Goal: Transaction & Acquisition: Purchase product/service

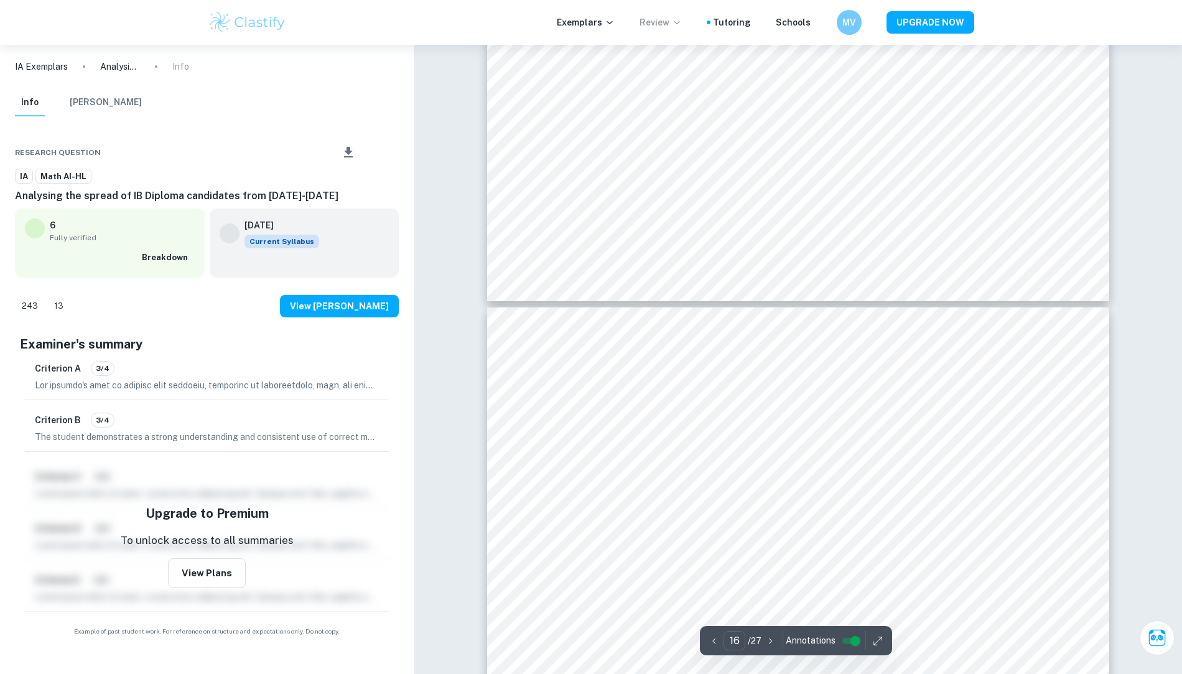
scroll to position [12017, 0]
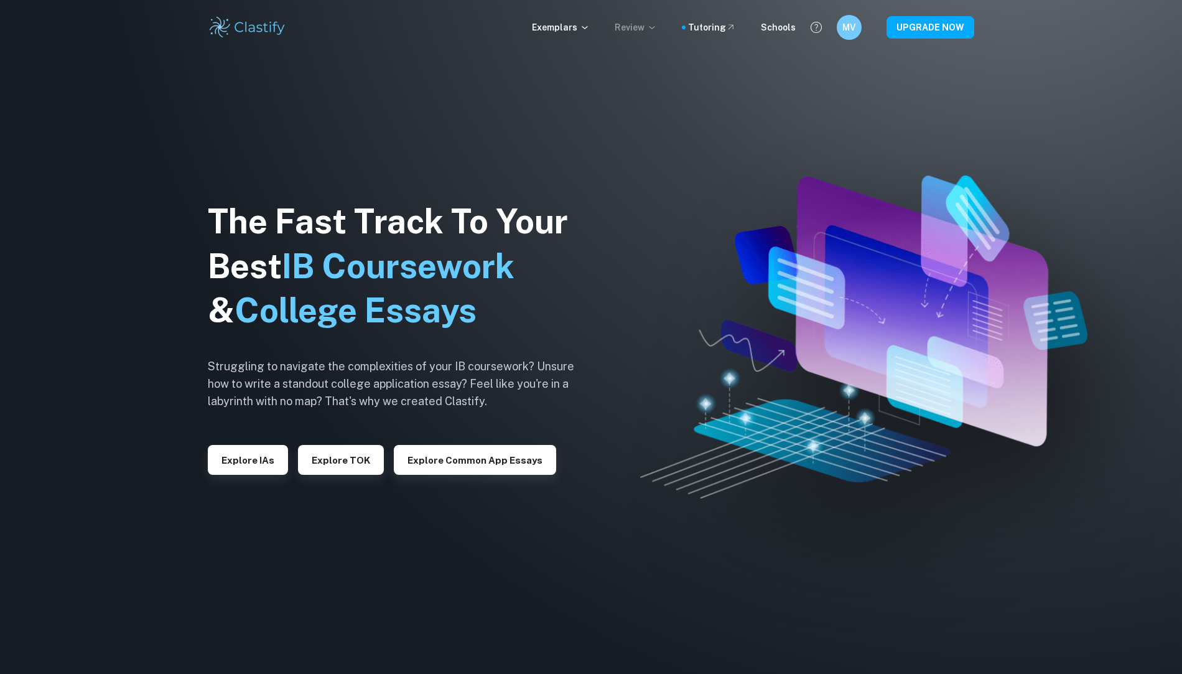
click at [649, 25] on p "Review" at bounding box center [636, 28] width 42 height 14
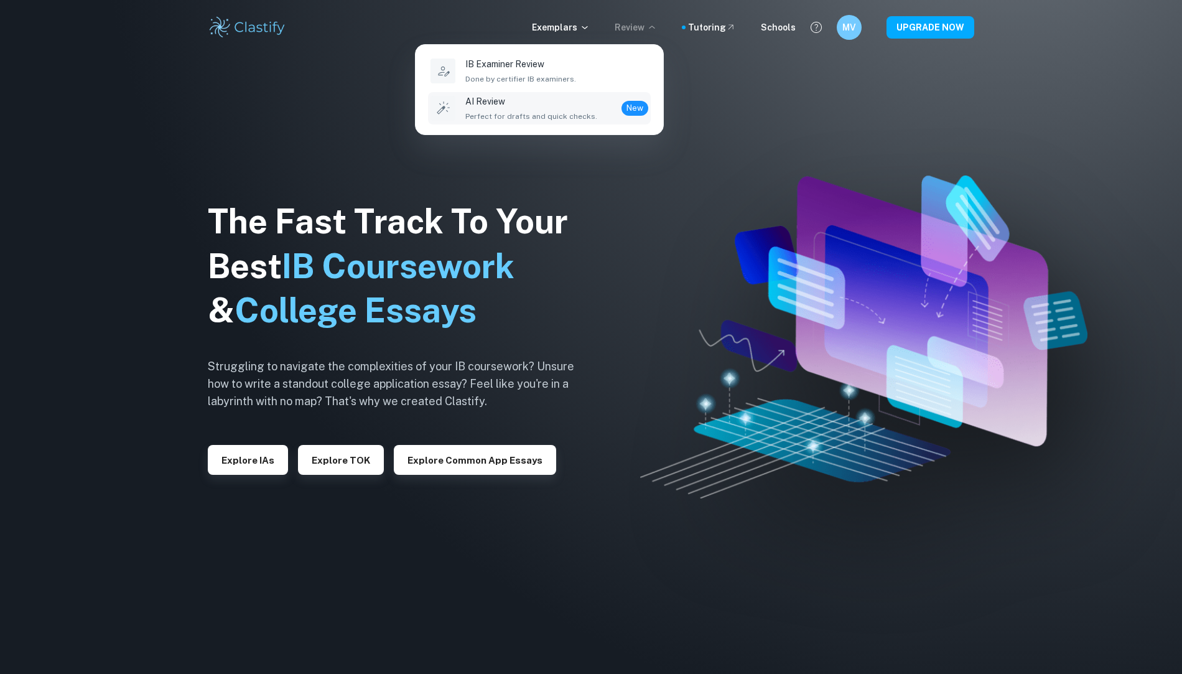
click at [593, 105] on div "AI Review Perfect for drafts and quick checks. New" at bounding box center [556, 108] width 183 height 27
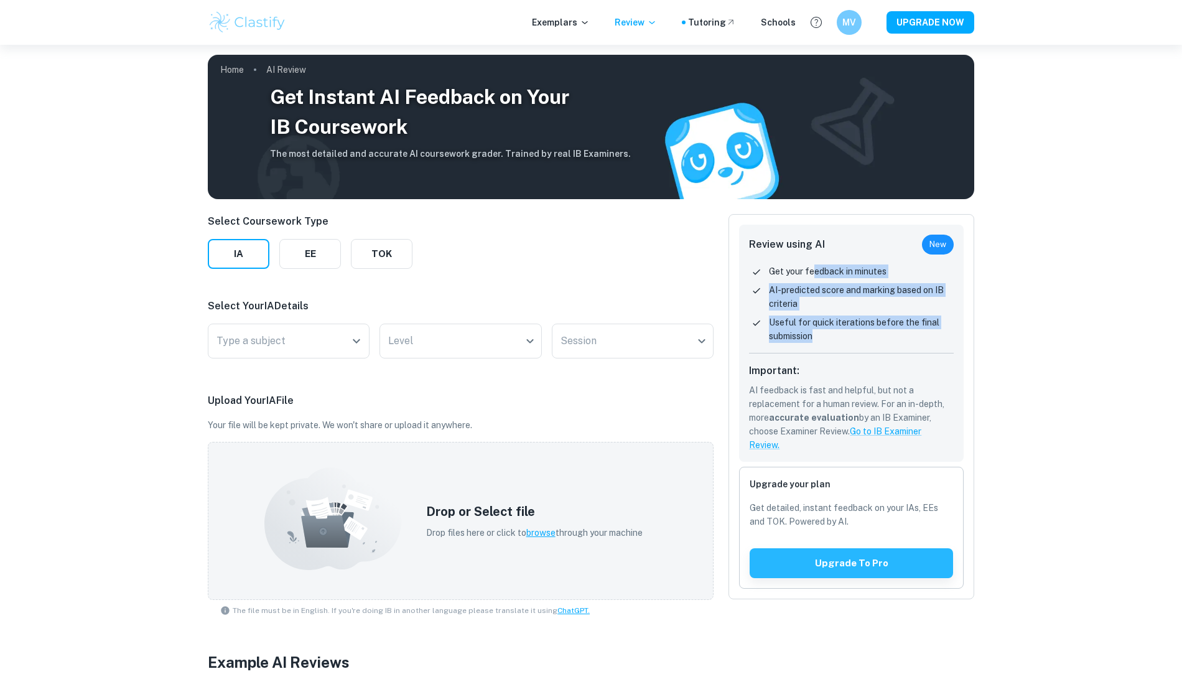
drag, startPoint x: 815, startPoint y: 268, endPoint x: 815, endPoint y: 338, distance: 69.7
click at [815, 338] on div "Get your feedback in minutes AI-predicted score and marking based on IB criteri…" at bounding box center [851, 308] width 205 height 89
click at [815, 338] on p "Useful for quick iterations before the final submission" at bounding box center [861, 328] width 185 height 27
click at [312, 333] on input "Type a subject" at bounding box center [279, 341] width 132 height 24
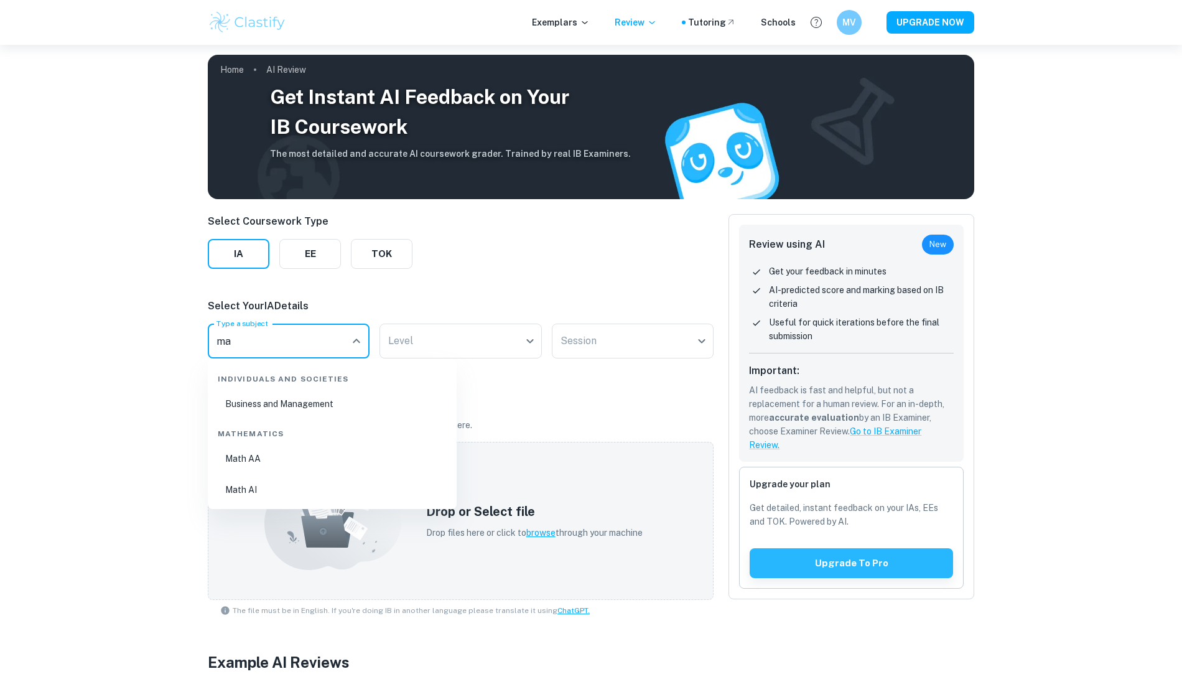
click at [280, 485] on li "Math AI" at bounding box center [332, 489] width 239 height 29
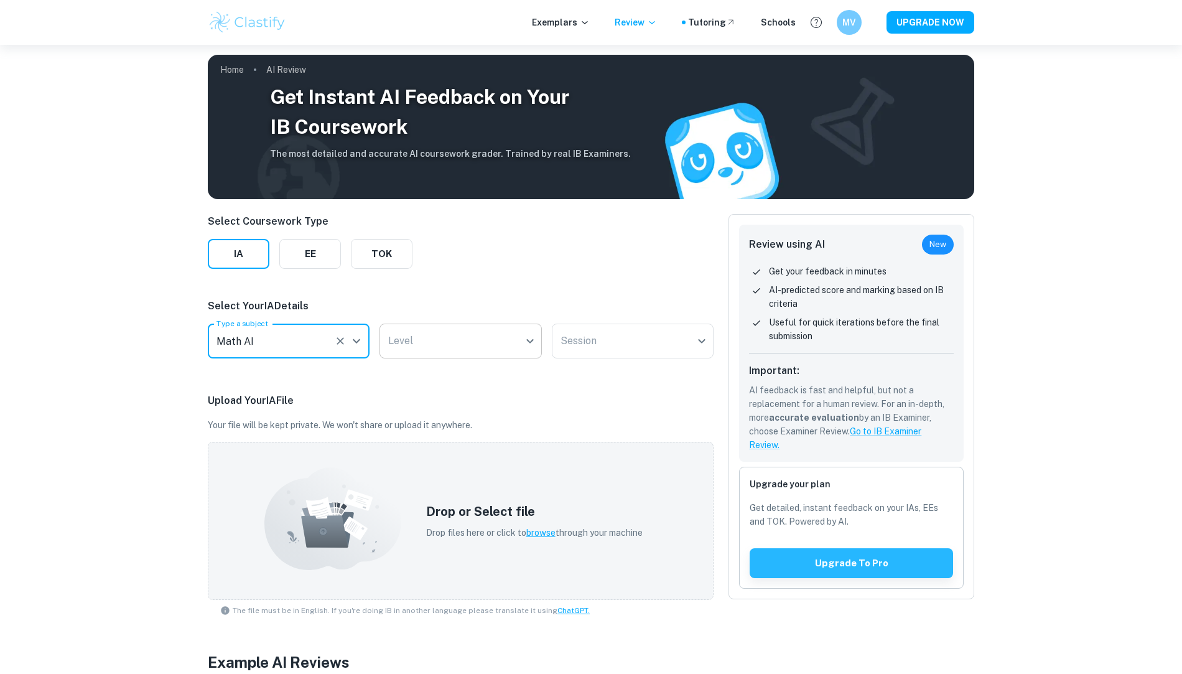
type input "Math AI"
click at [463, 346] on body "We value your privacy We use cookies to enhance your browsing experience, serve…" at bounding box center [591, 382] width 1182 height 674
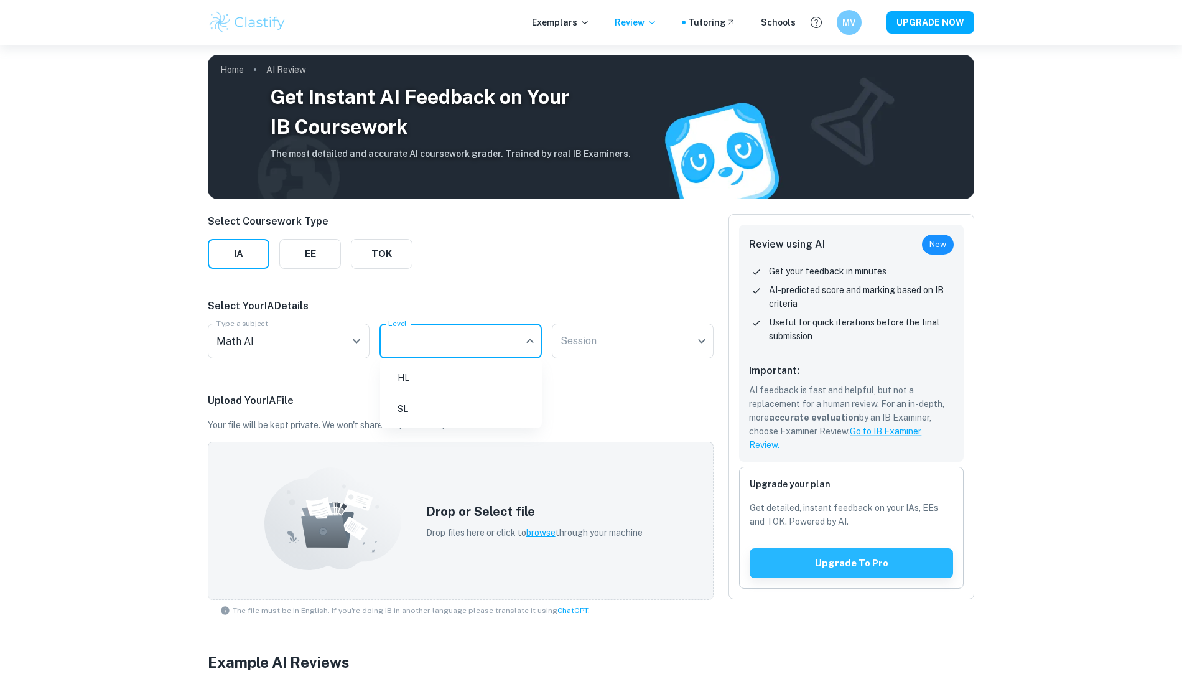
drag, startPoint x: 447, startPoint y: 416, endPoint x: 446, endPoint y: 373, distance: 42.9
click at [446, 373] on ul "HL SL" at bounding box center [461, 393] width 162 height 70
click at [446, 373] on li "HL" at bounding box center [461, 377] width 152 height 29
type input "HL"
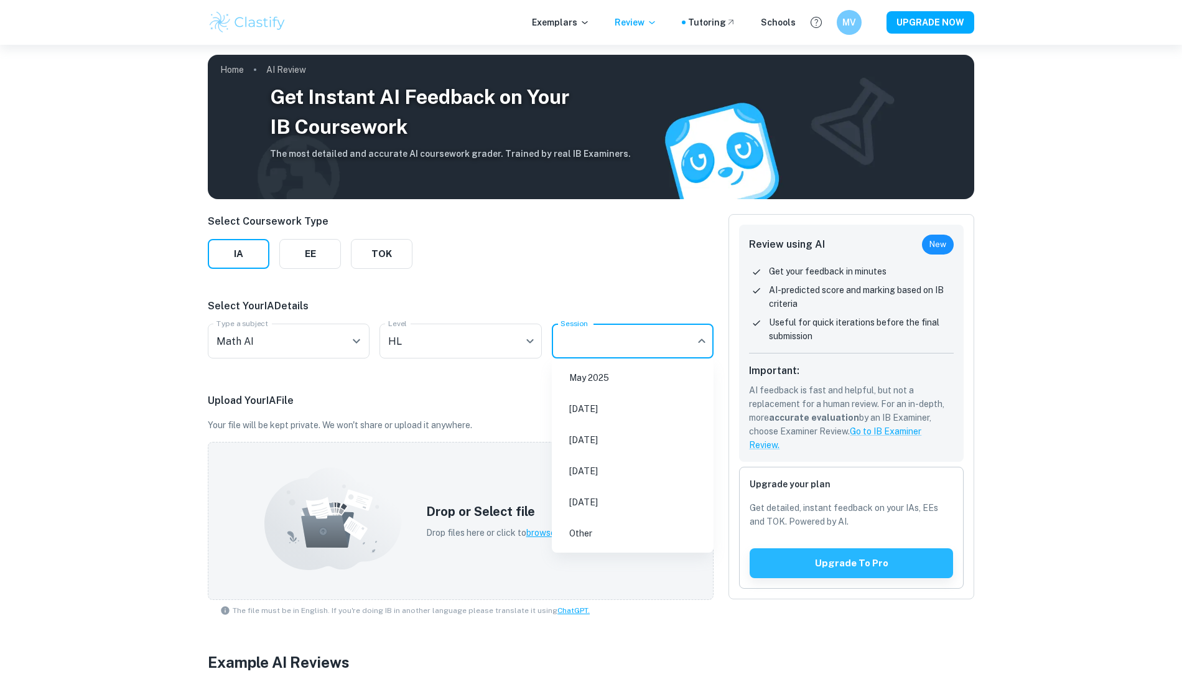
click at [600, 346] on body "We value your privacy We use cookies to enhance your browsing experience, serve…" at bounding box center [591, 382] width 1182 height 674
click at [606, 379] on li "May 2025" at bounding box center [633, 377] width 152 height 29
type input "M25"
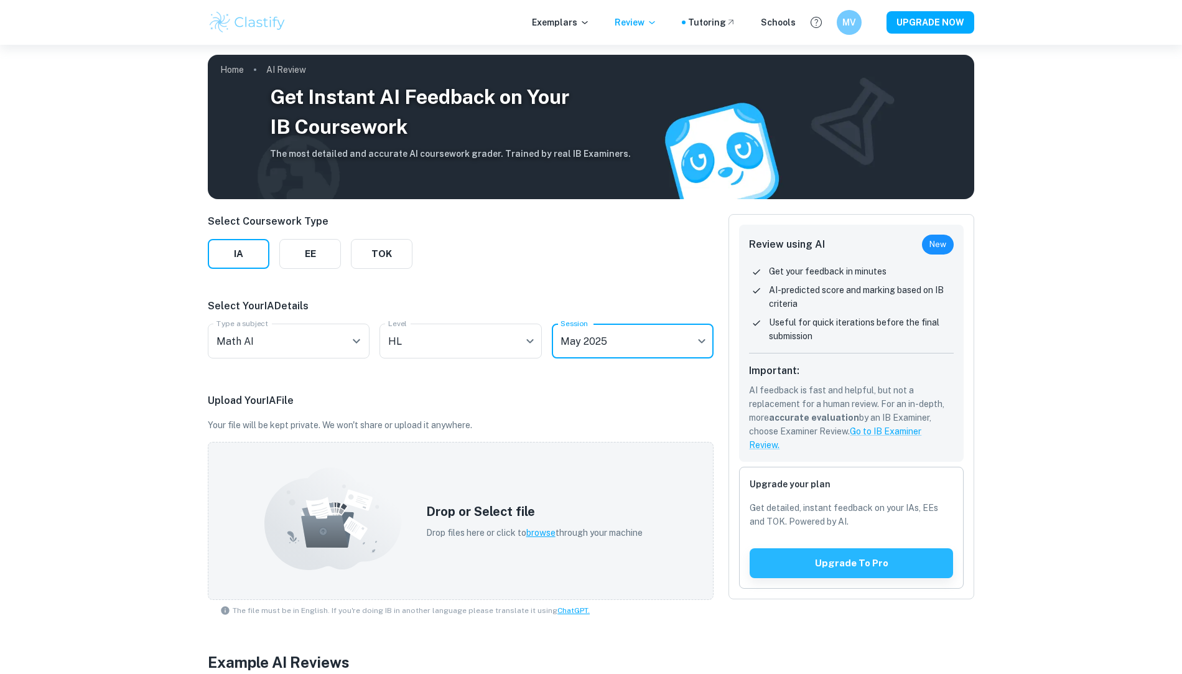
click at [605, 408] on div "Upload Your IA File Your file will be kept private. We won't share or upload it…" at bounding box center [461, 507] width 506 height 228
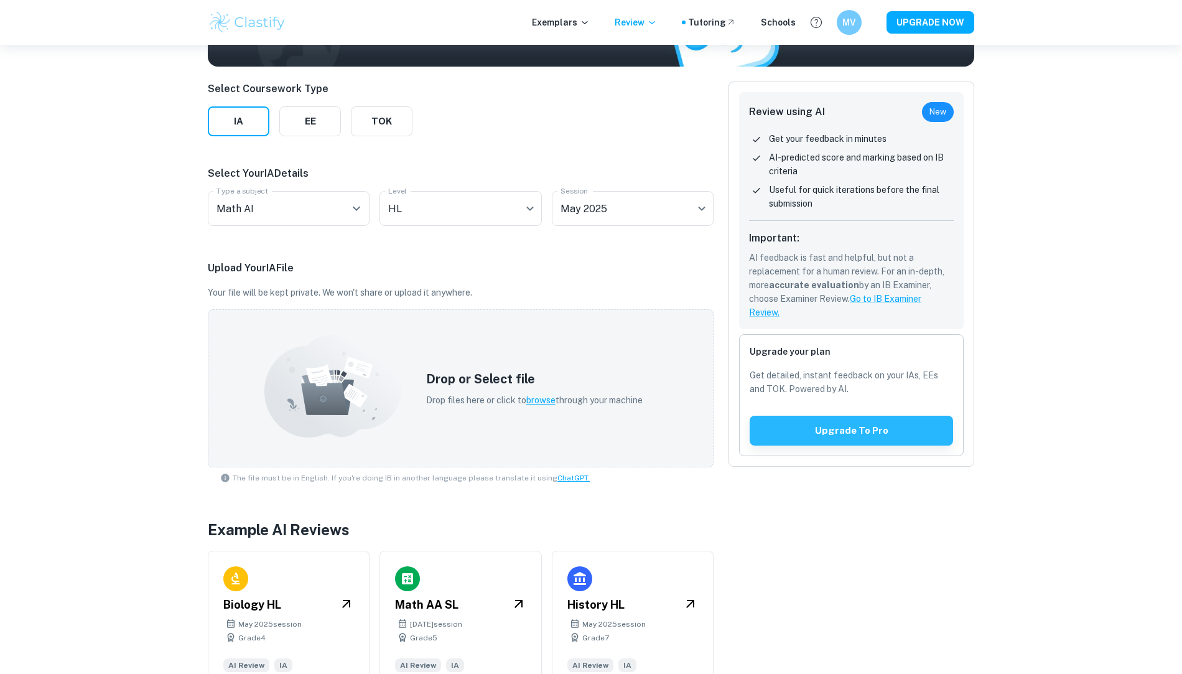
scroll to position [160, 0]
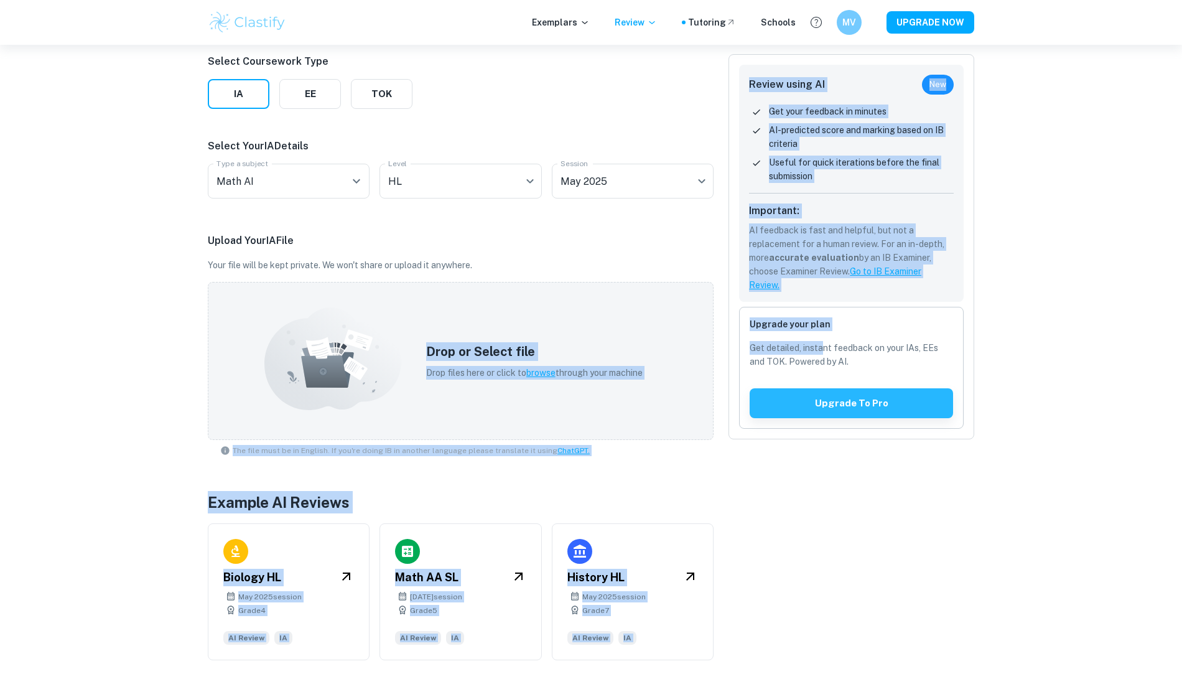
drag, startPoint x: 463, startPoint y: 333, endPoint x: 821, endPoint y: 343, distance: 357.9
click at [821, 343] on div "Select Coursework Type IA EE TOK Select Your IA Details Type a subject Math AI …" at bounding box center [583, 349] width 781 height 621
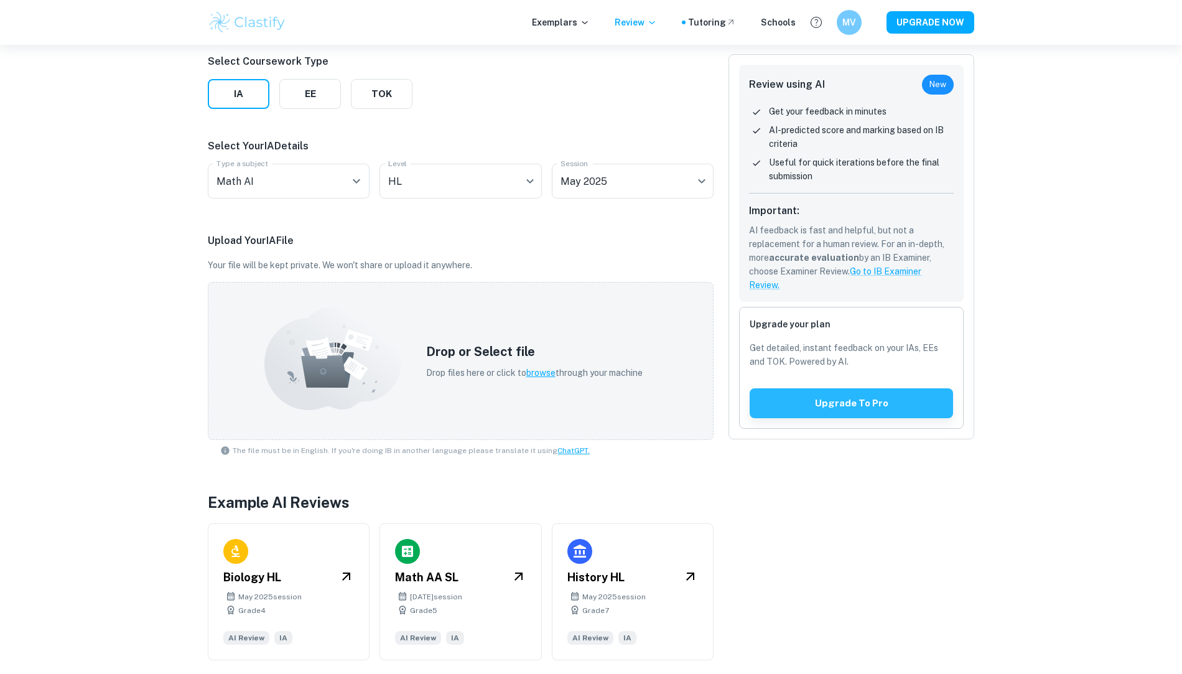
click at [865, 349] on p "Get detailed, instant feedback on your IAs, EEs and TOK. Powered by AI." at bounding box center [851, 354] width 203 height 27
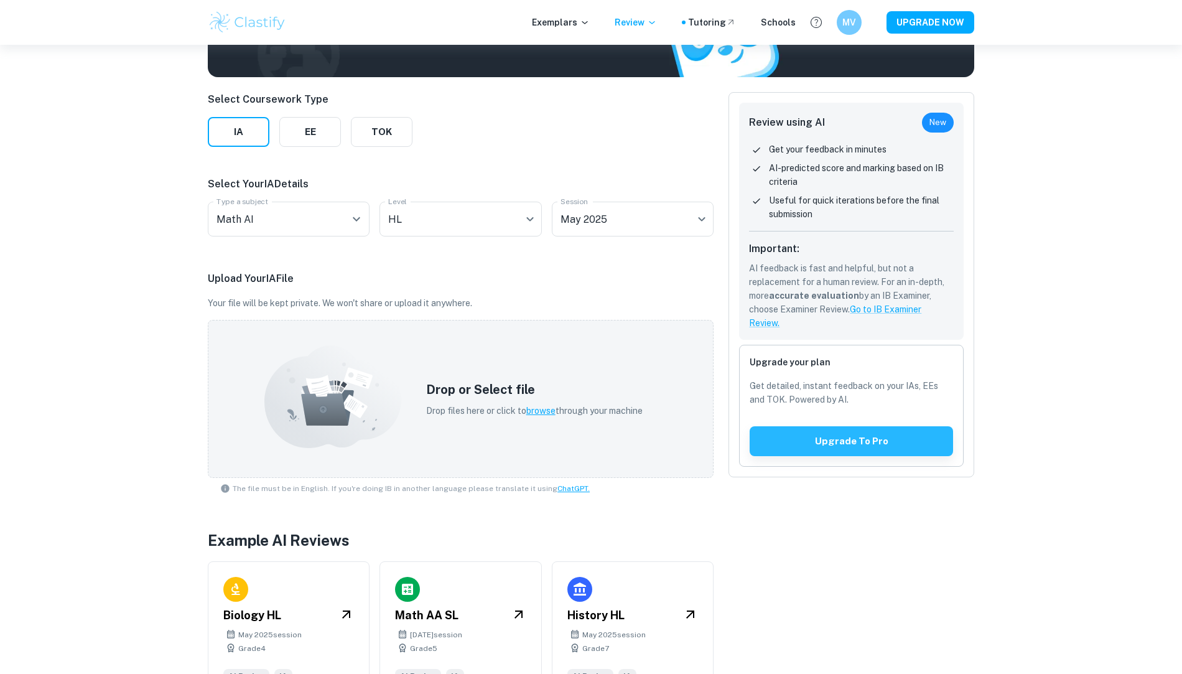
scroll to position [102, 0]
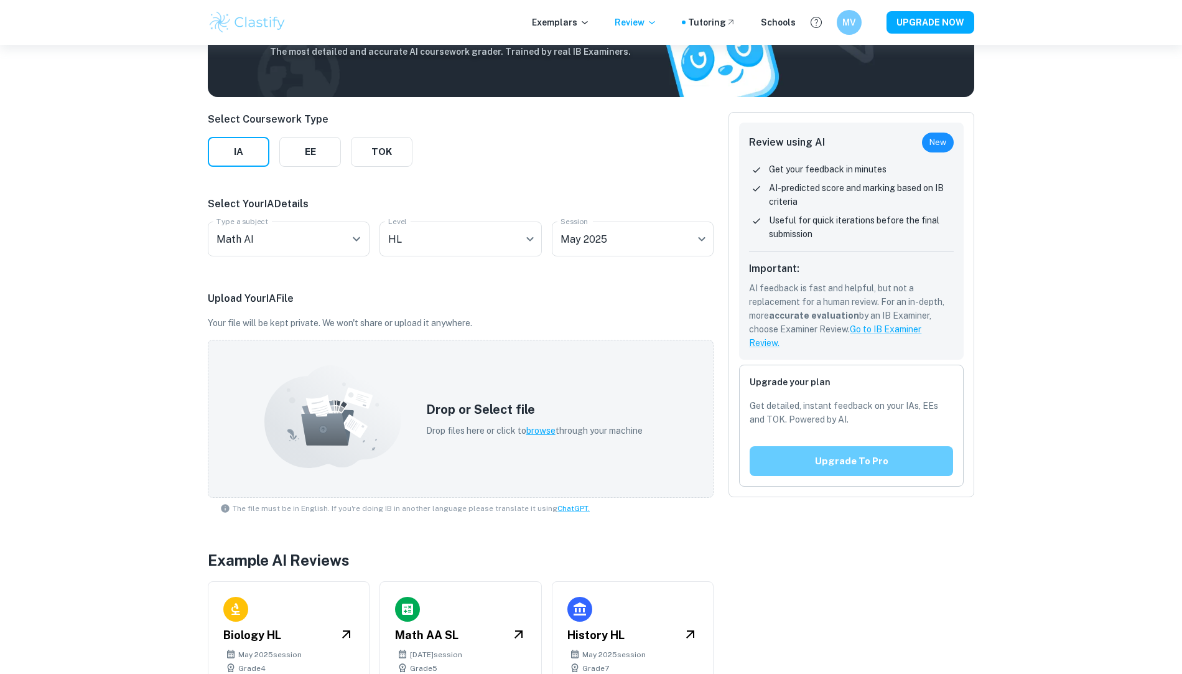
click at [838, 460] on button "Upgrade to pro" at bounding box center [851, 461] width 203 height 30
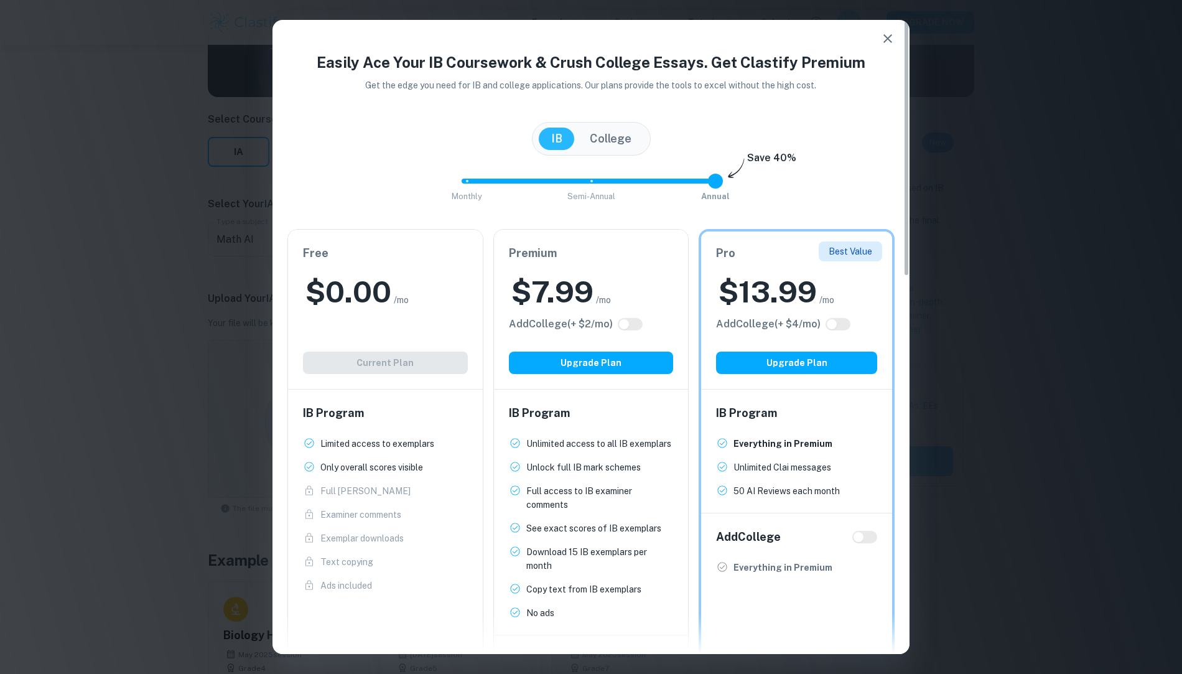
click at [880, 42] on icon "button" at bounding box center [887, 38] width 15 height 15
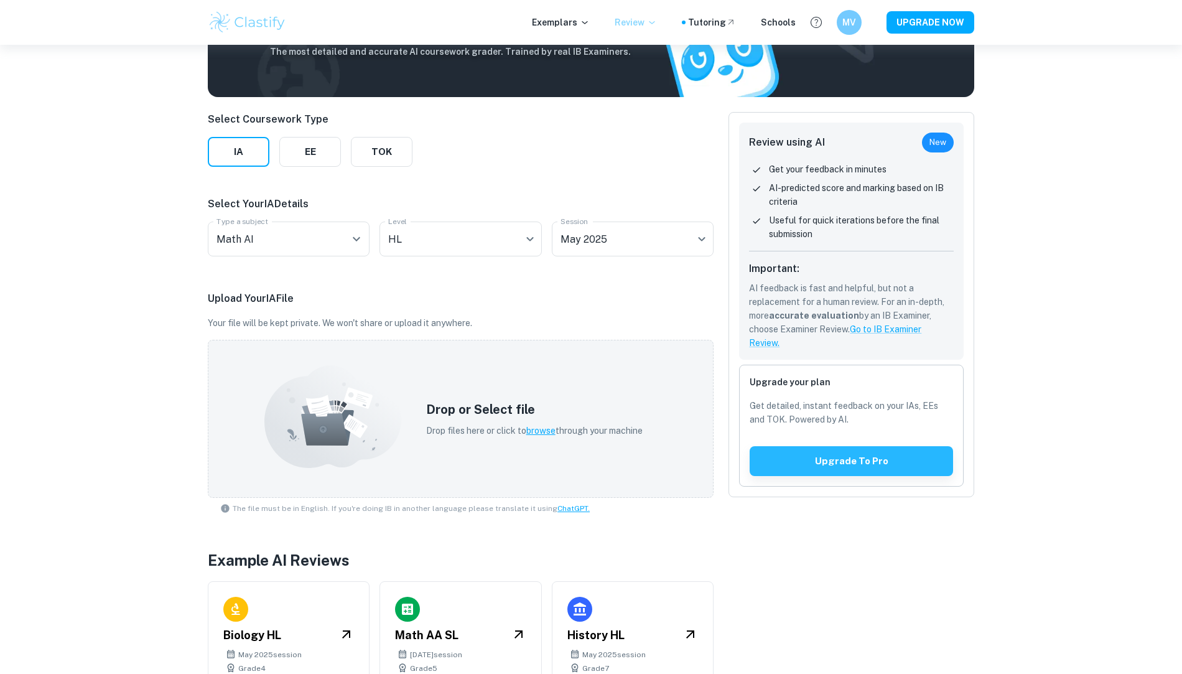
click at [636, 19] on p "Review" at bounding box center [636, 23] width 42 height 14
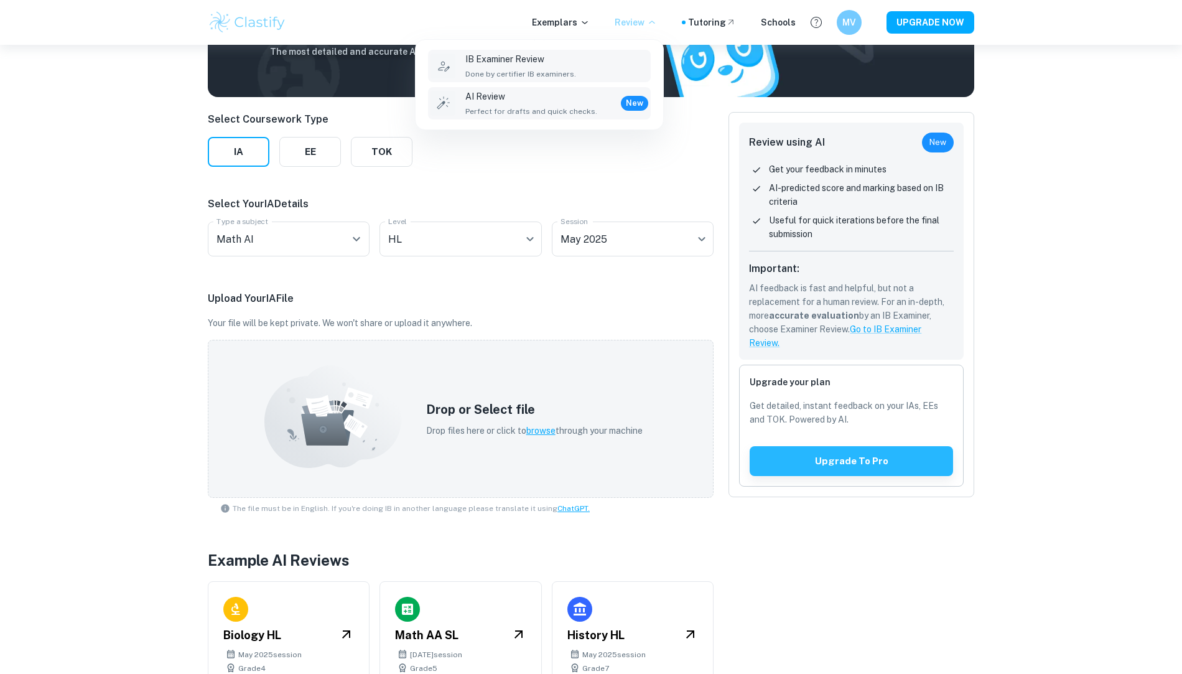
click at [585, 54] on div "IB Examiner Review Done by certifier IB examiners." at bounding box center [556, 65] width 183 height 27
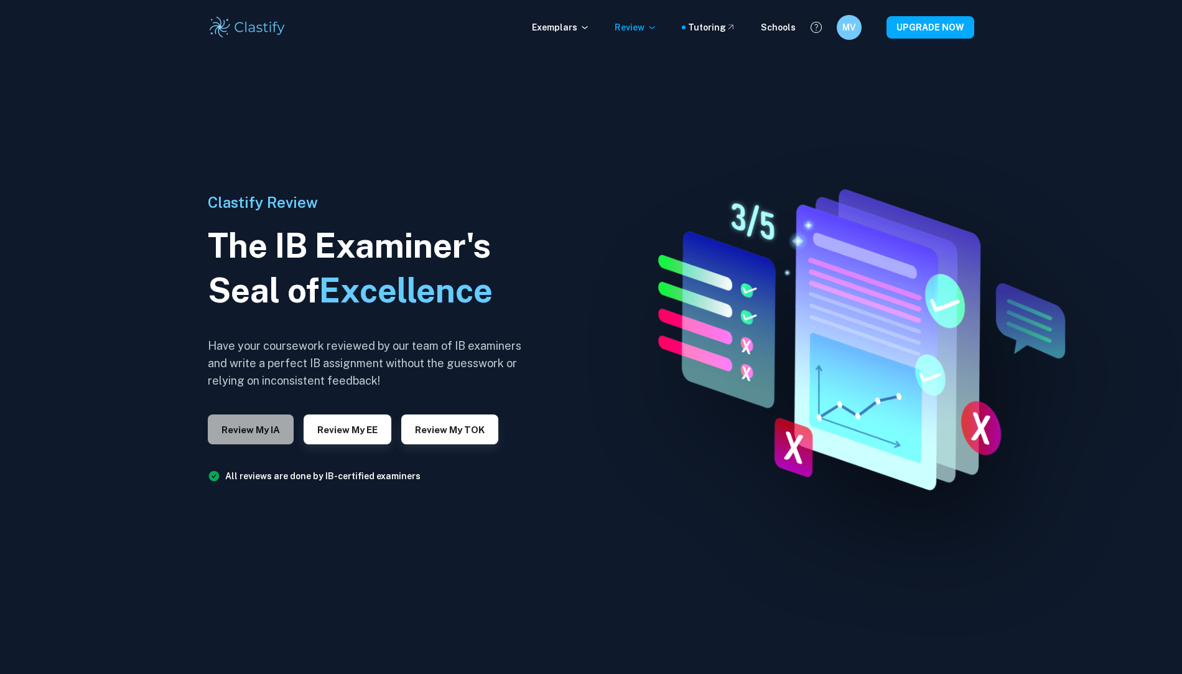
click at [269, 417] on button "Review my IA" at bounding box center [251, 429] width 86 height 30
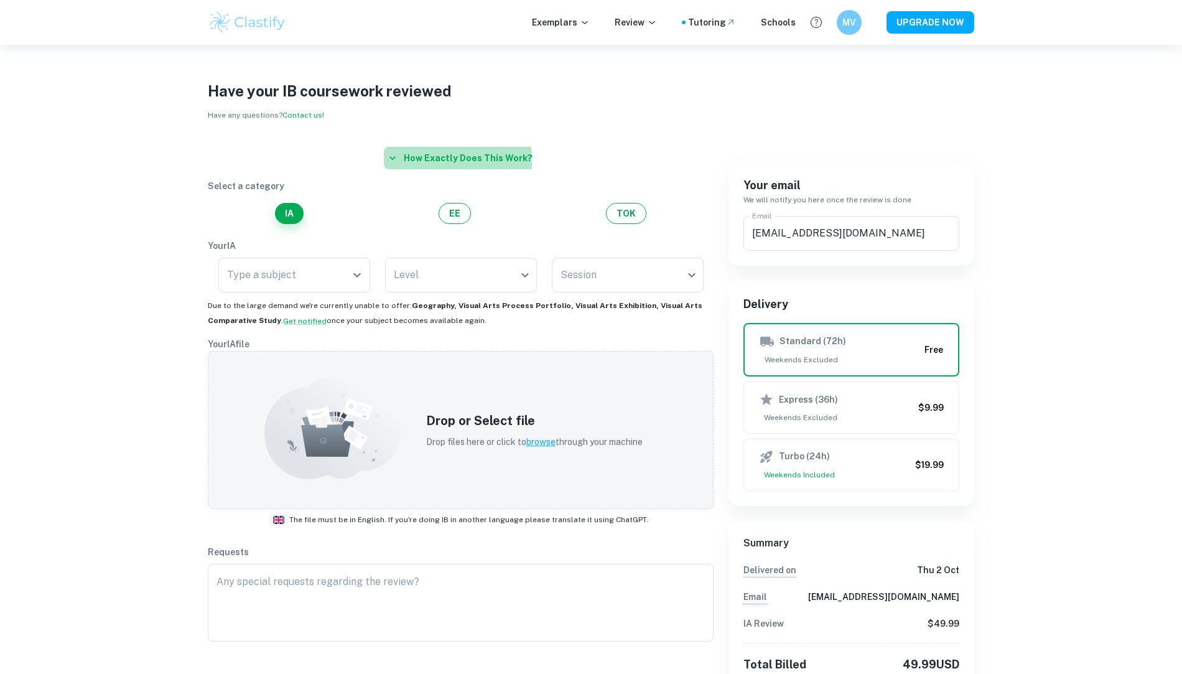
click at [420, 163] on button "How exactly does this work?" at bounding box center [461, 158] width 154 height 22
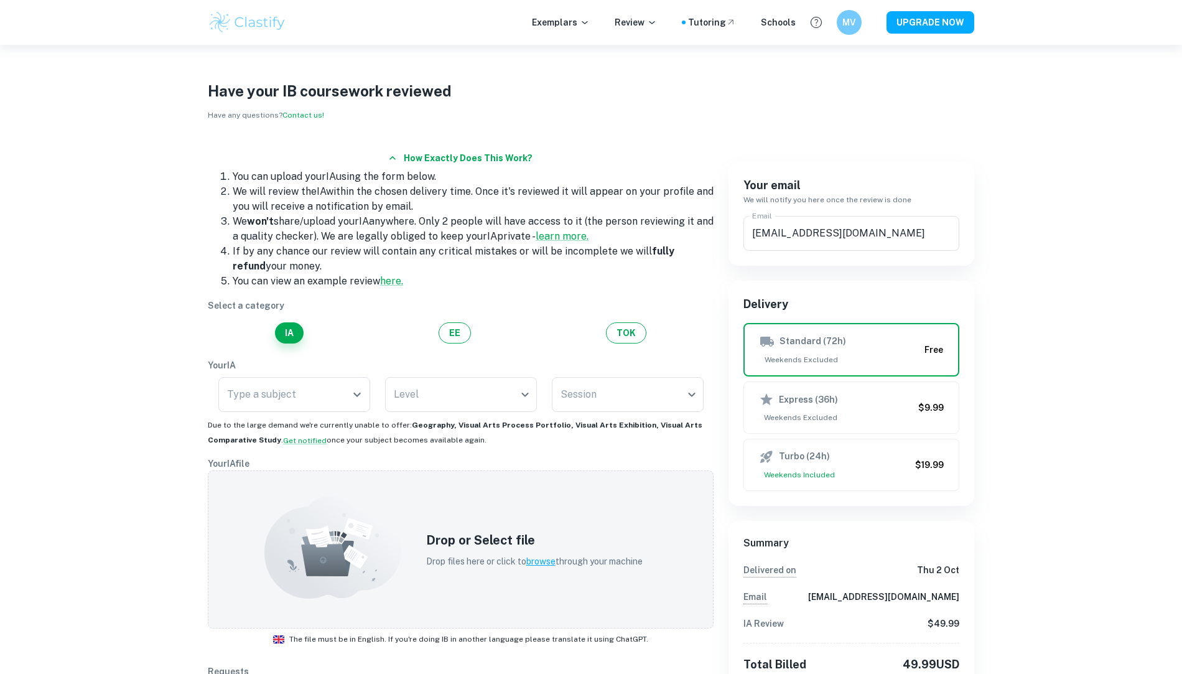
drag, startPoint x: 414, startPoint y: 187, endPoint x: 416, endPoint y: 203, distance: 16.3
click at [416, 203] on li "We will review the IA within the chosen delivery time. Once it's reviewed it wi…" at bounding box center [473, 199] width 481 height 30
click at [416, 204] on li "We will review the IA within the chosen delivery time. Once it's reviewed it wi…" at bounding box center [473, 199] width 481 height 30
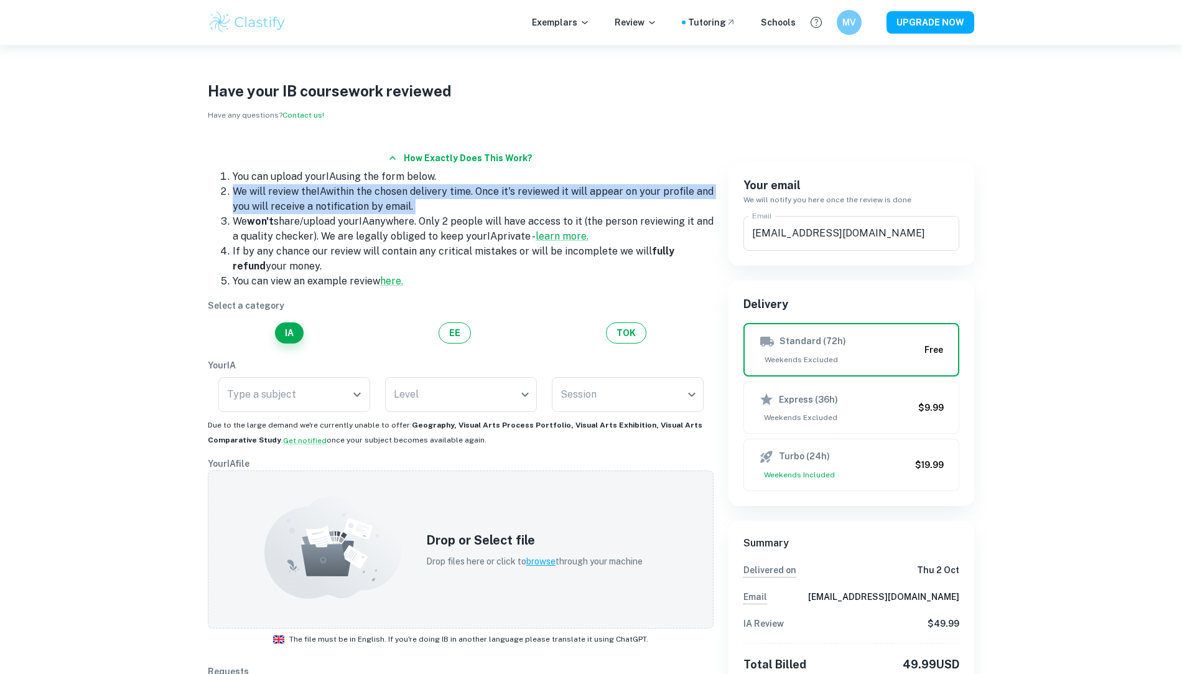
click at [416, 204] on li "We will review the IA within the chosen delivery time. Once it's reviewed it wi…" at bounding box center [473, 199] width 481 height 30
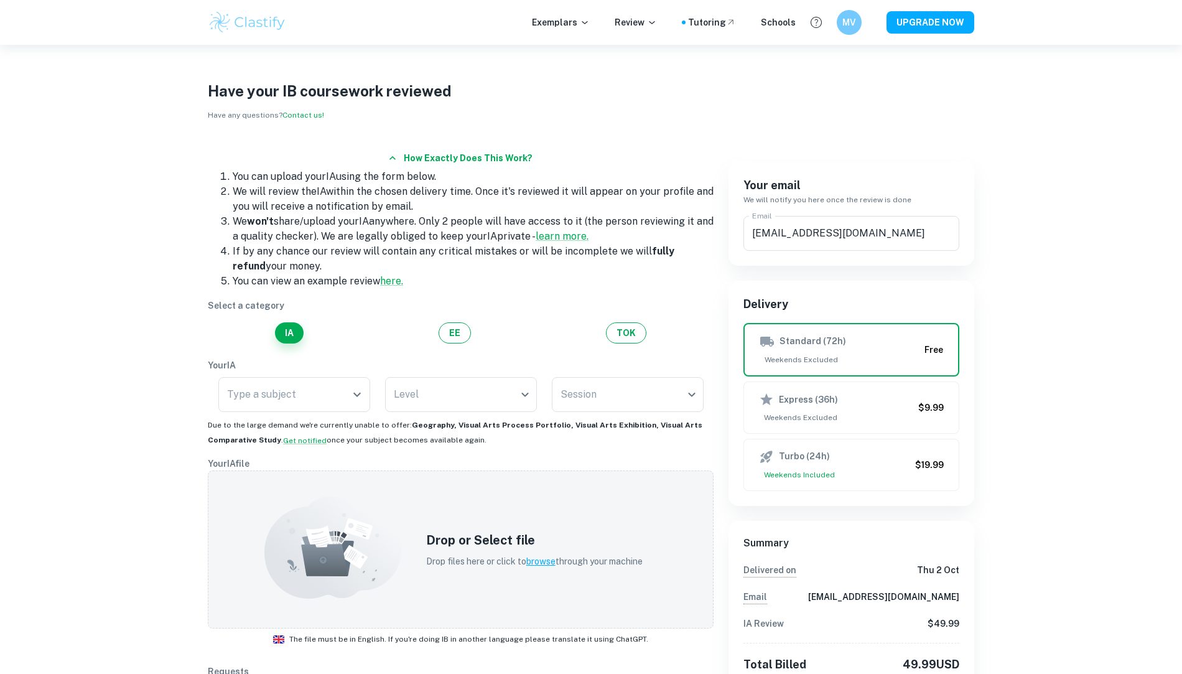
click at [419, 233] on li "We won't share/upload your IA anywhere. Only 2 people will have access to it (t…" at bounding box center [473, 229] width 481 height 30
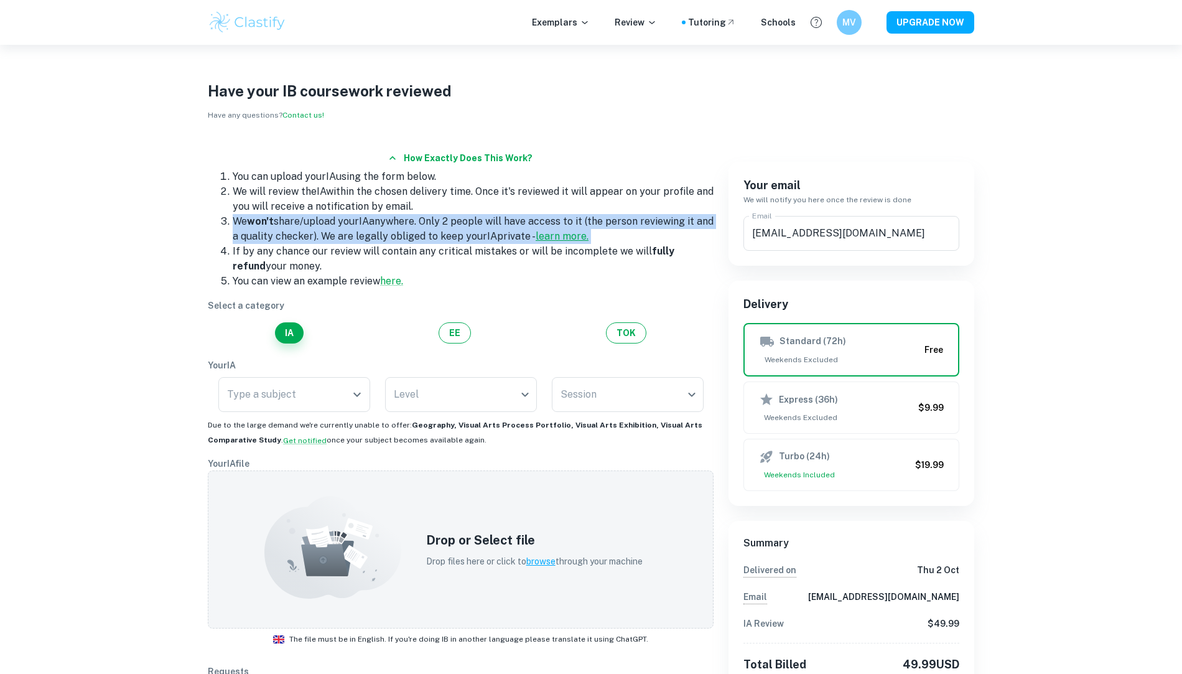
click at [419, 233] on li "We won't share/upload your IA anywhere. Only 2 people will have access to it (t…" at bounding box center [473, 229] width 481 height 30
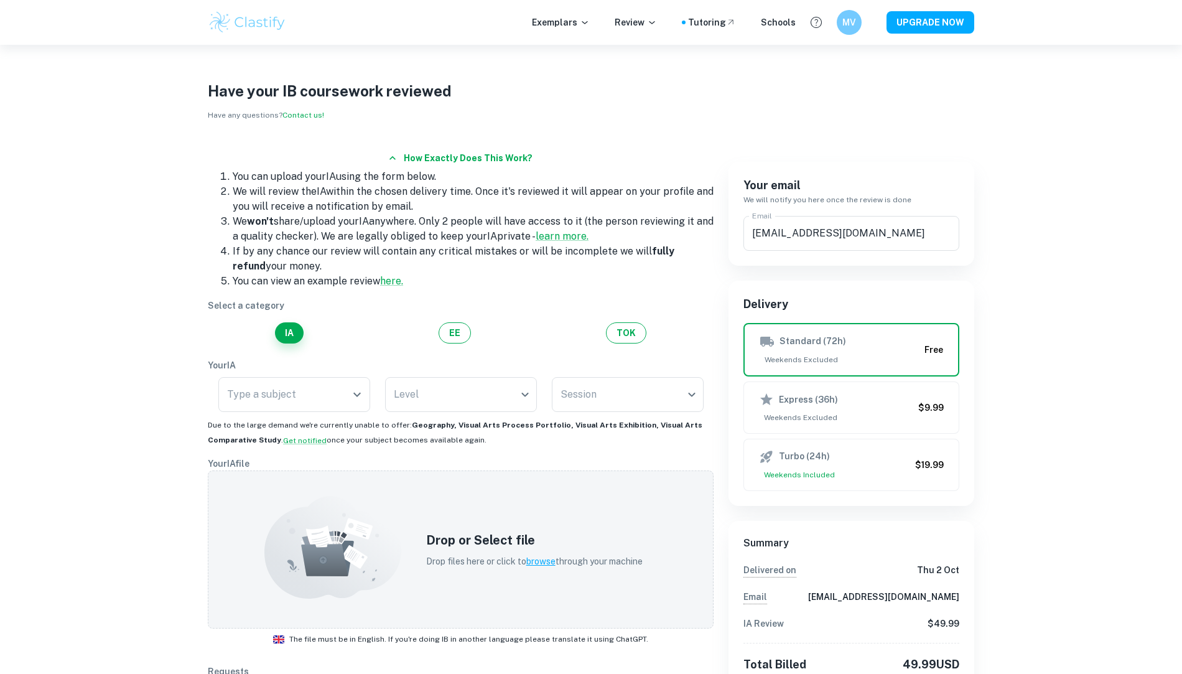
click at [419, 233] on li "We won't share/upload your IA anywhere. Only 2 people will have access to it (t…" at bounding box center [473, 229] width 481 height 30
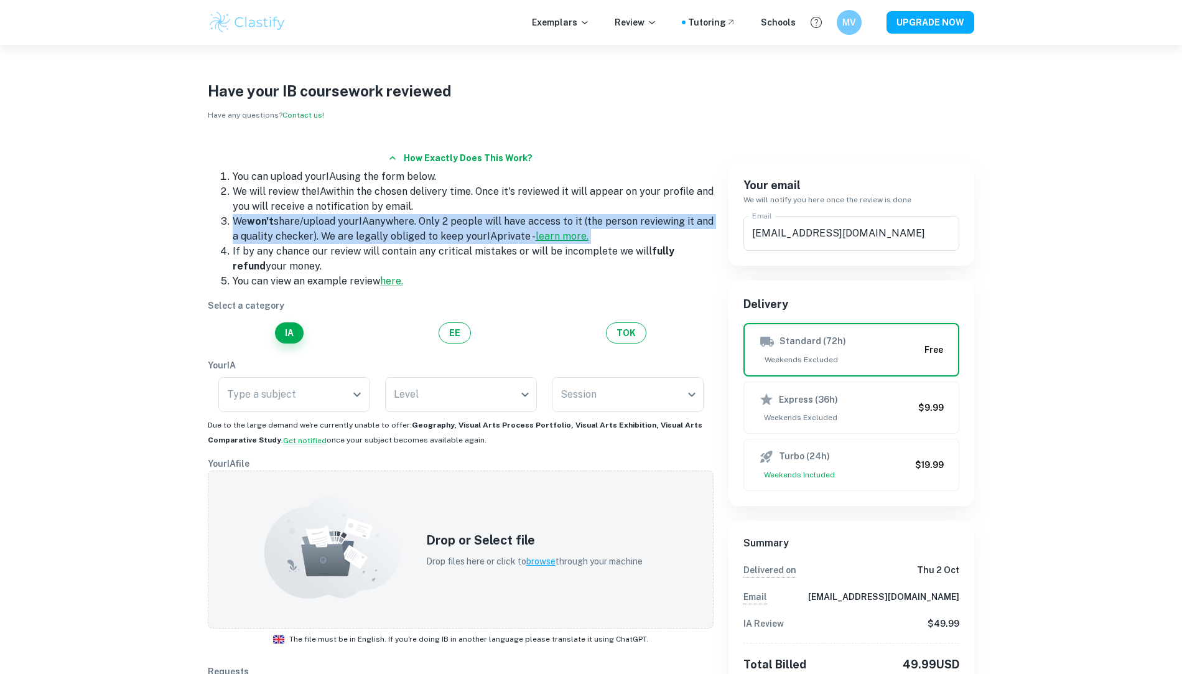
click at [419, 233] on li "We won't share/upload your IA anywhere. Only 2 people will have access to it (t…" at bounding box center [473, 229] width 481 height 30
click at [420, 259] on li "If by any chance our review will contain any critical mistakes or will be incom…" at bounding box center [473, 259] width 481 height 30
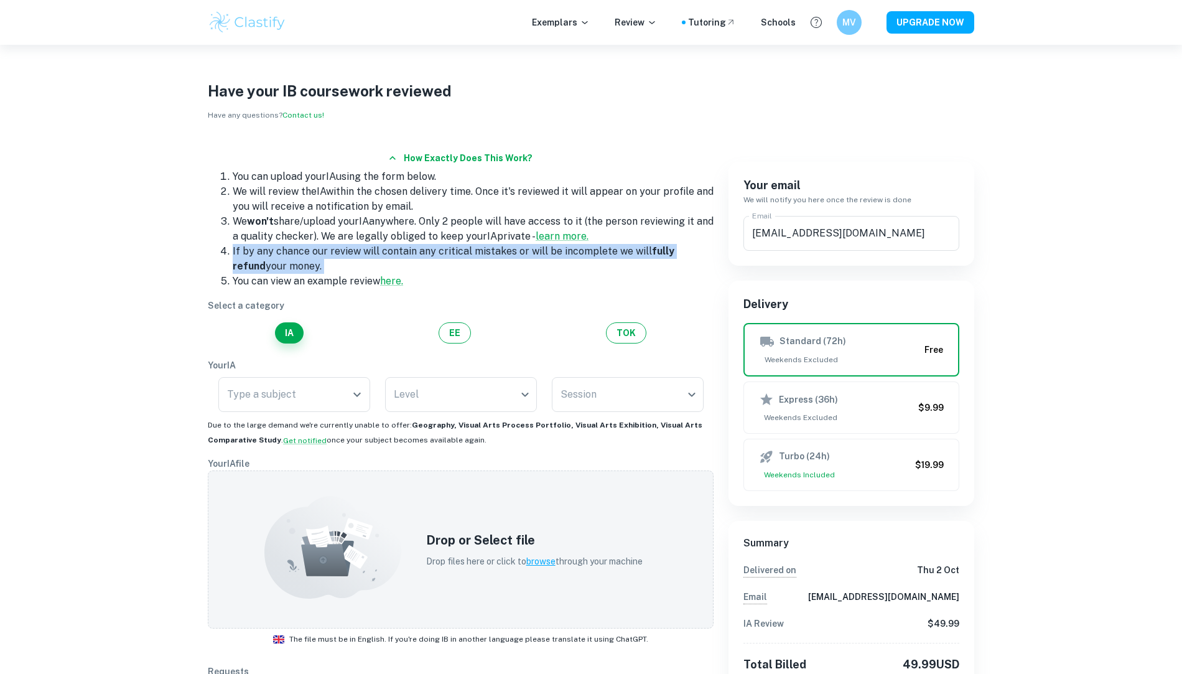
click at [420, 259] on li "If by any chance our review will contain any critical mistakes or will be incom…" at bounding box center [473, 259] width 481 height 30
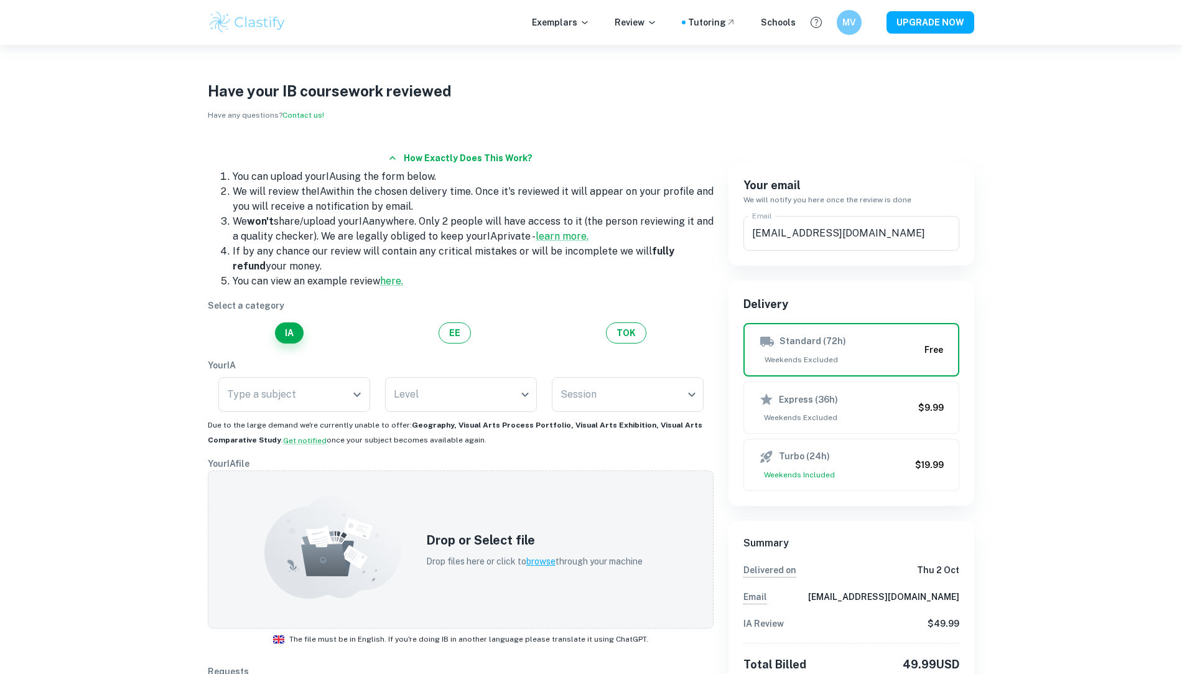
click at [467, 260] on li "If by any chance our review will contain any critical mistakes or will be incom…" at bounding box center [473, 259] width 481 height 30
drag, startPoint x: 467, startPoint y: 260, endPoint x: 426, endPoint y: 240, distance: 45.1
click at [426, 240] on ol "You can upload your IA using the form below. We will review the IA within the c…" at bounding box center [461, 228] width 506 height 119
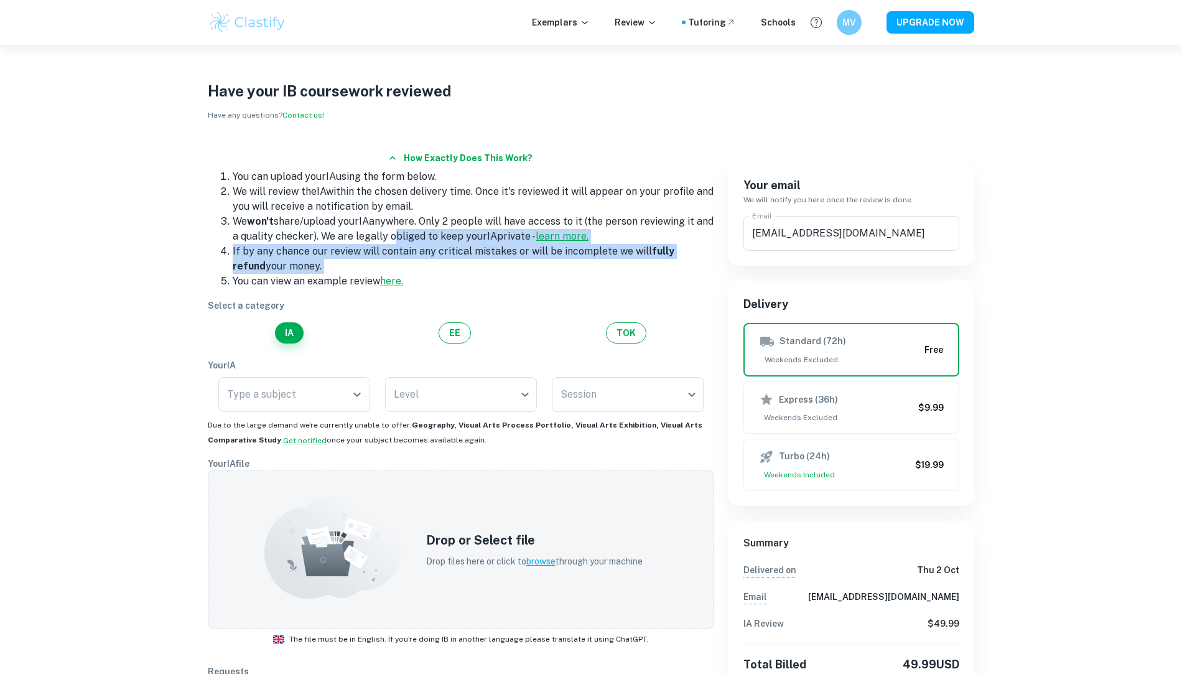
click at [426, 240] on li "We won't share/upload your IA anywhere. Only 2 people will have access to it (t…" at bounding box center [473, 229] width 481 height 30
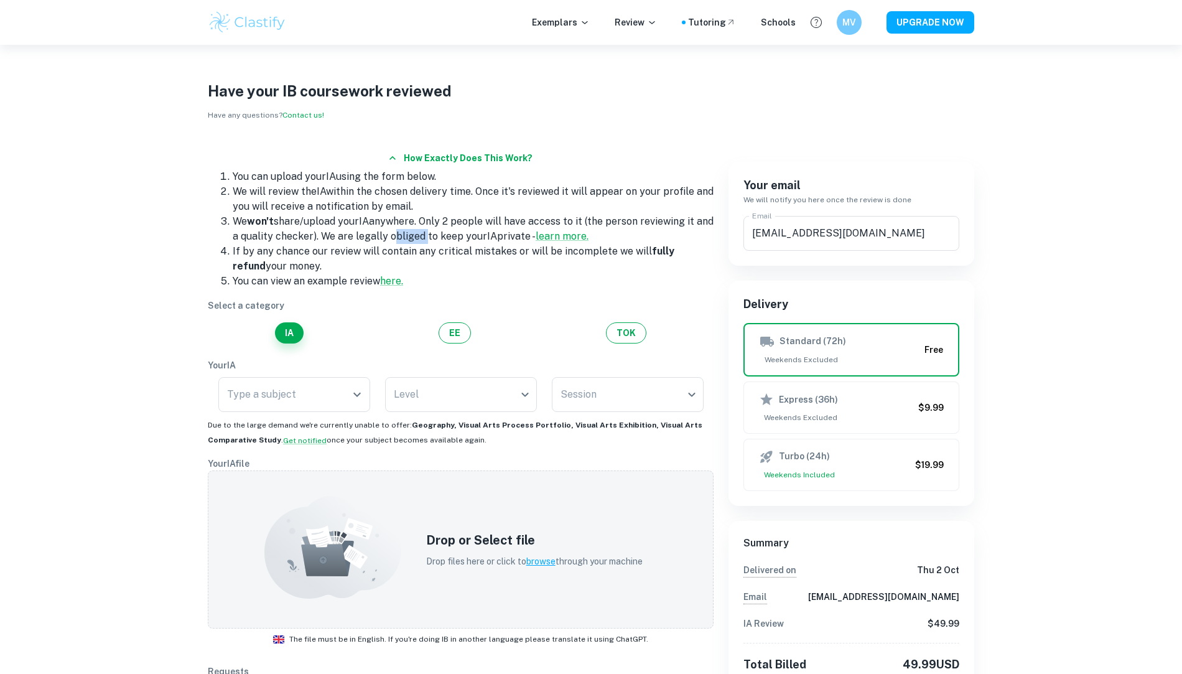
click at [426, 240] on li "We won't share/upload your IA anywhere. Only 2 people will have access to it (t…" at bounding box center [473, 229] width 481 height 30
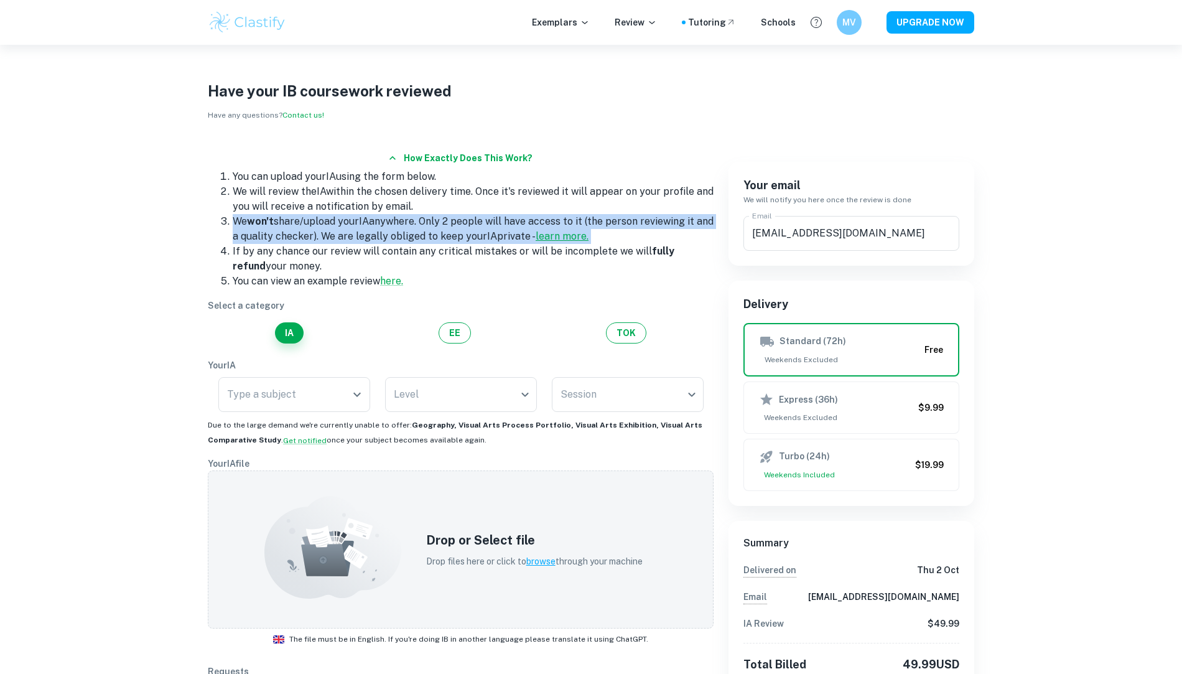
click at [426, 240] on li "We won't share/upload your IA anywhere. Only 2 people will have access to it (t…" at bounding box center [473, 229] width 481 height 30
click at [563, 240] on link "learn more." at bounding box center [562, 236] width 53 height 12
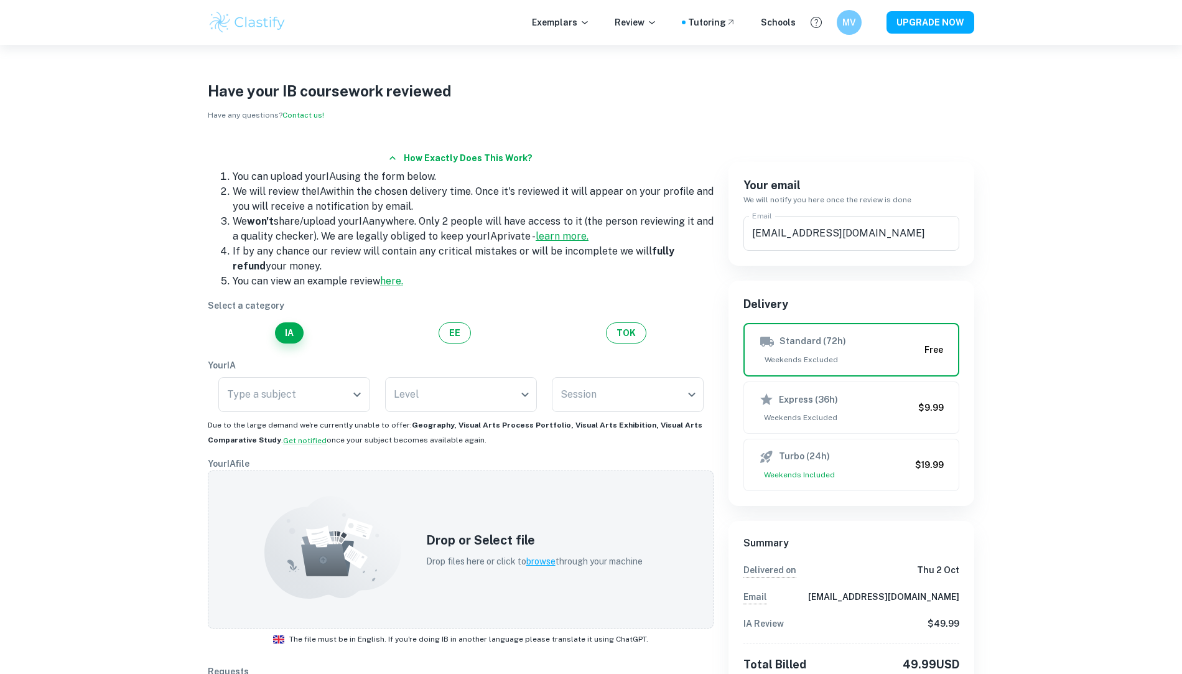
click at [576, 235] on link "learn more." at bounding box center [562, 236] width 53 height 12
drag, startPoint x: 356, startPoint y: 262, endPoint x: 356, endPoint y: 254, distance: 8.1
click at [356, 254] on li "If by any chance our review will contain any critical mistakes or will be incom…" at bounding box center [473, 259] width 481 height 30
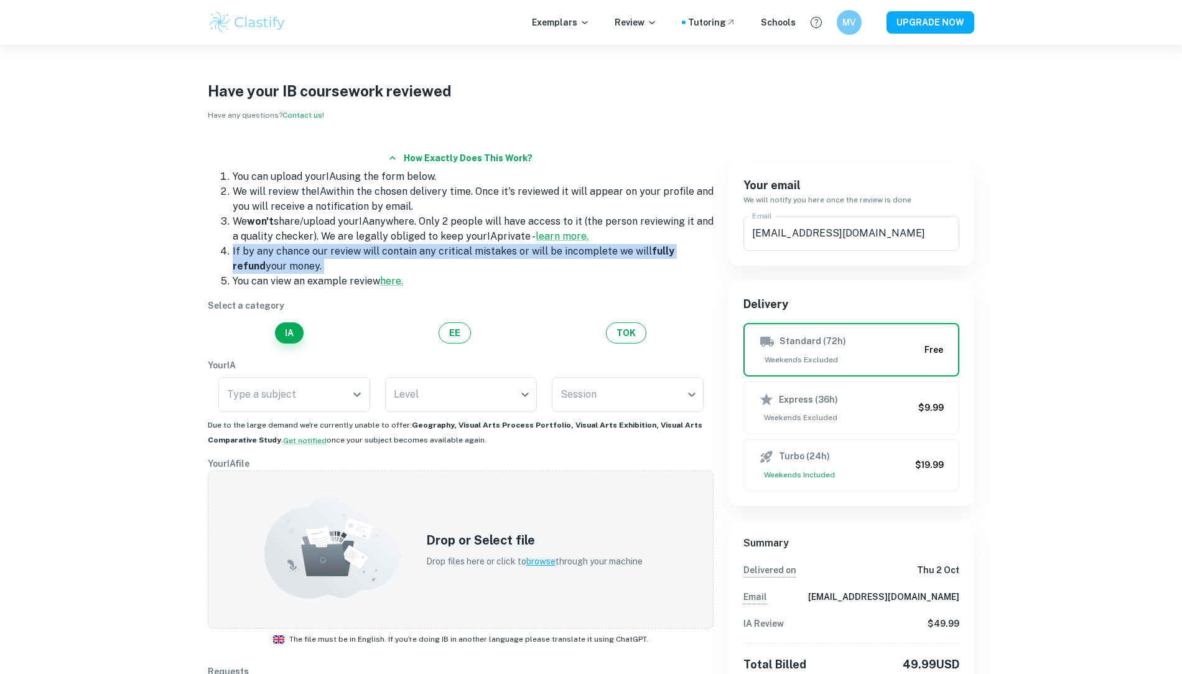
click at [356, 254] on li "If by any chance our review will contain any critical mistakes or will be incom…" at bounding box center [473, 259] width 481 height 30
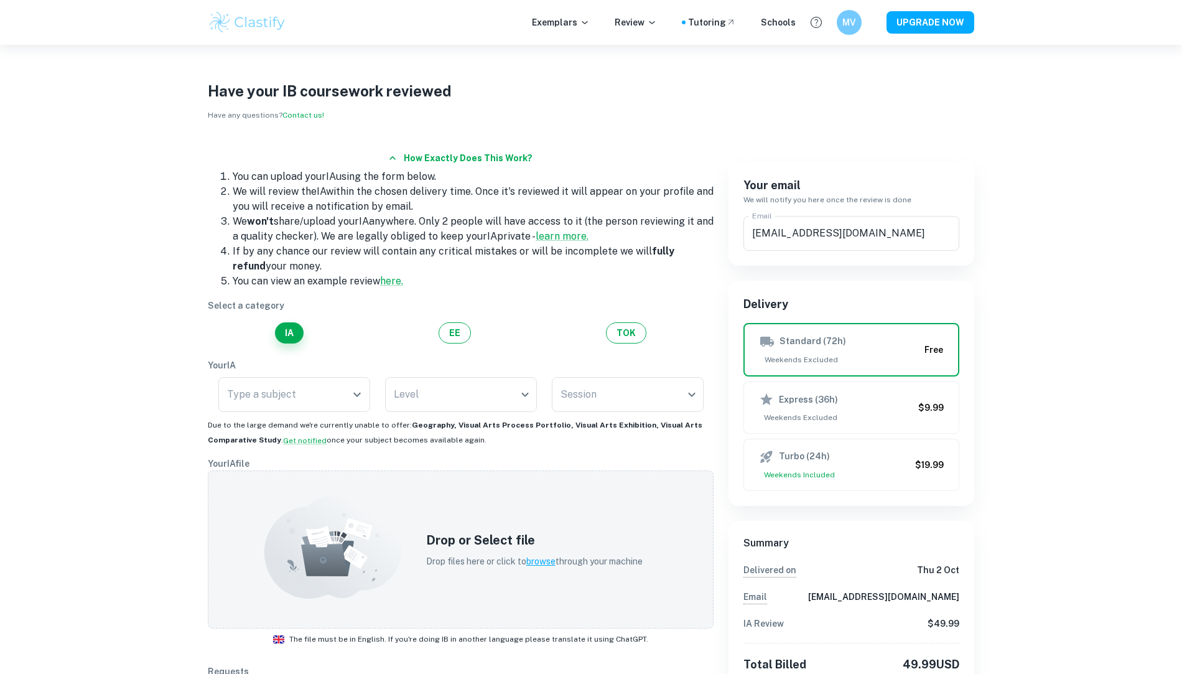
click at [359, 271] on li "If by any chance our review will contain any critical mistakes or will be incom…" at bounding box center [473, 259] width 481 height 30
drag, startPoint x: 359, startPoint y: 279, endPoint x: 430, endPoint y: 283, distance: 71.0
click at [430, 283] on li "You can view an example review here." at bounding box center [473, 281] width 481 height 15
click at [429, 283] on li "You can view an example review here." at bounding box center [473, 281] width 481 height 15
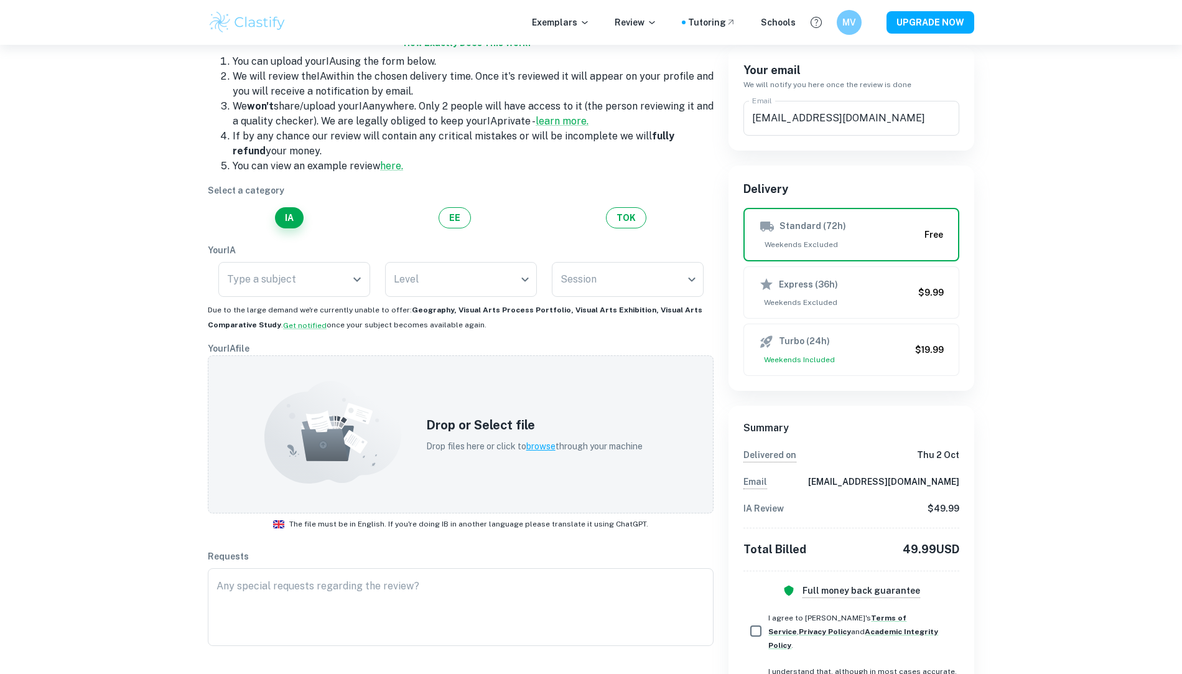
scroll to position [113, 0]
click at [464, 141] on li "If by any chance our review will contain any critical mistakes or will be incom…" at bounding box center [473, 146] width 481 height 30
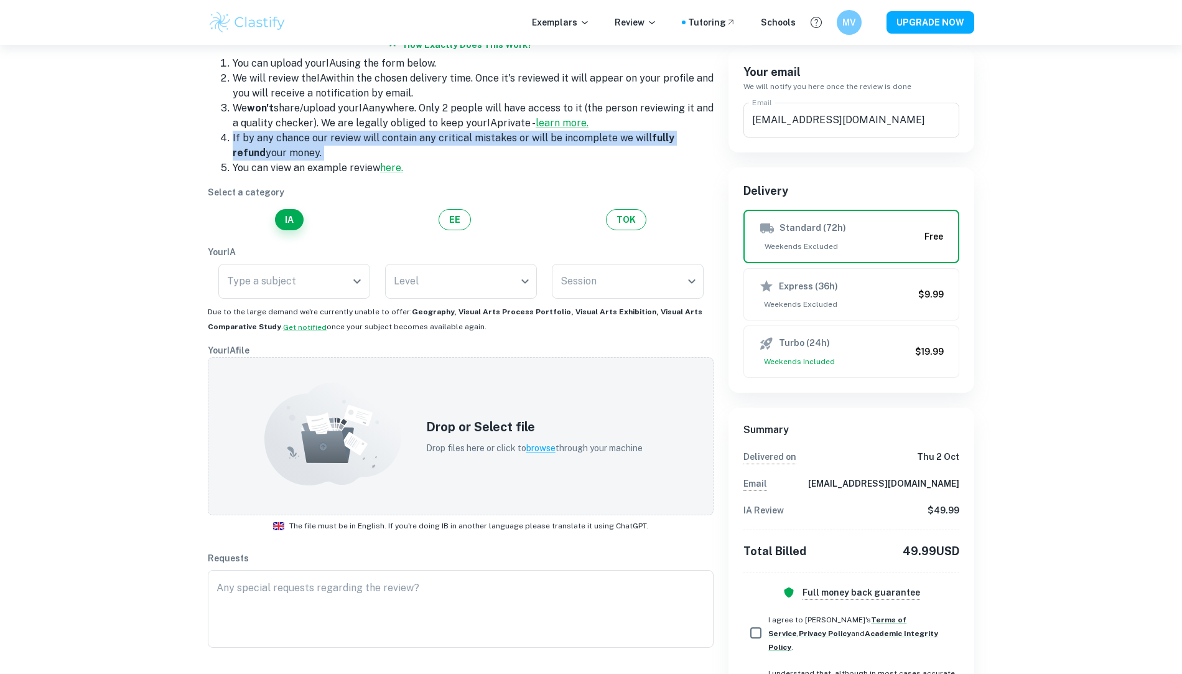
click at [464, 141] on li "If by any chance our review will contain any critical mistakes or will be incom…" at bounding box center [473, 146] width 481 height 30
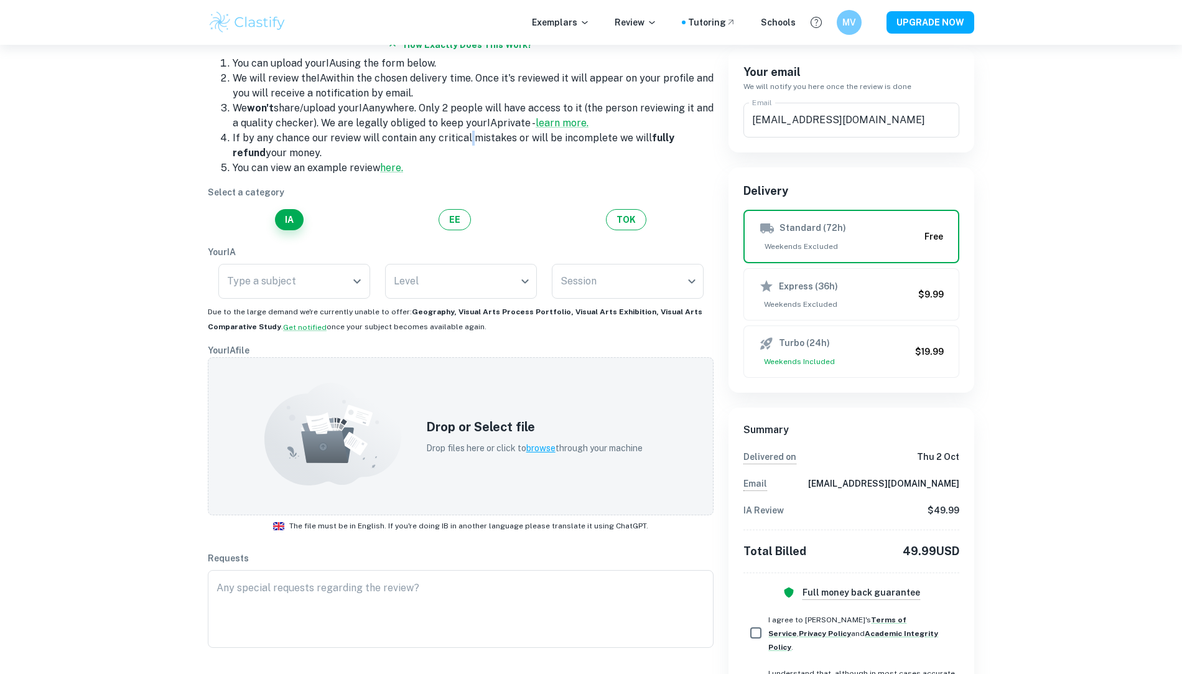
click at [464, 141] on li "If by any chance our review will contain any critical mistakes or will be incom…" at bounding box center [473, 146] width 481 height 30
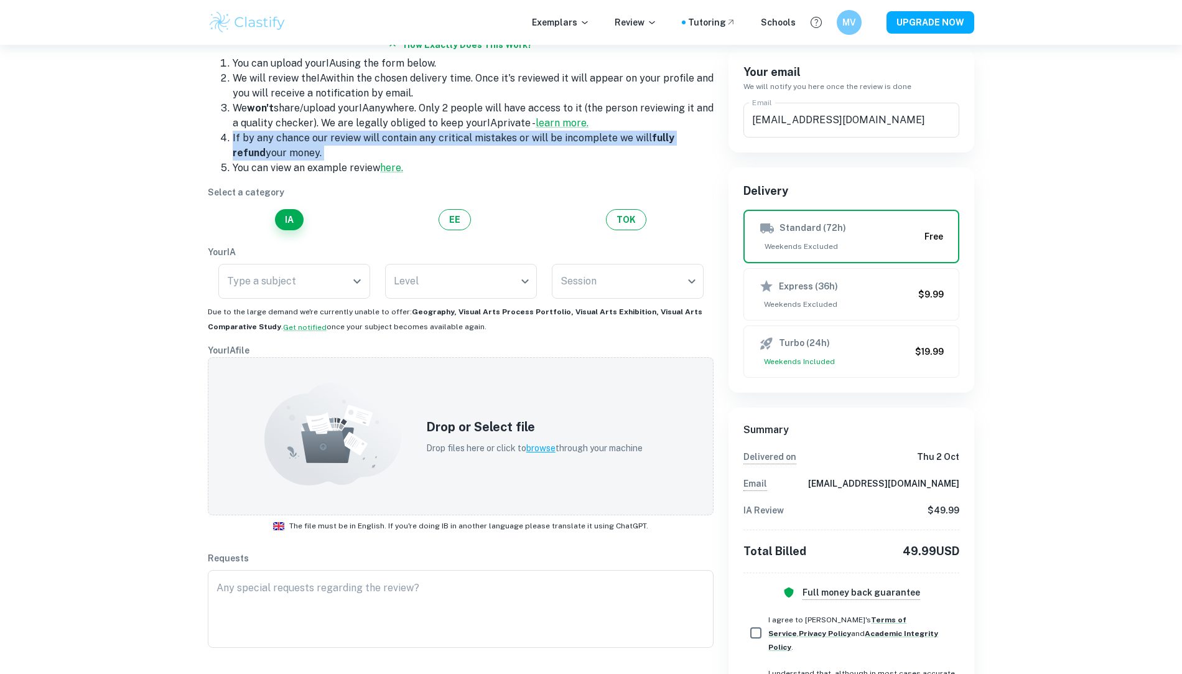
click at [464, 141] on li "If by any chance our review will contain any critical mistakes or will be incom…" at bounding box center [473, 146] width 481 height 30
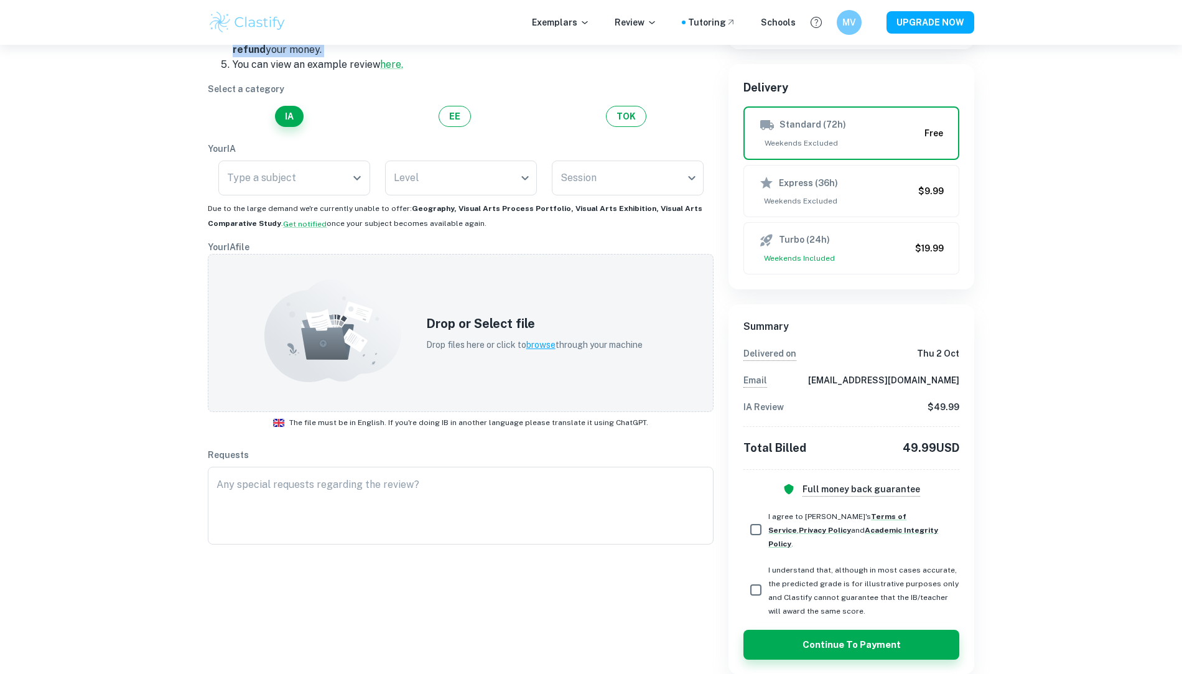
scroll to position [197, 0]
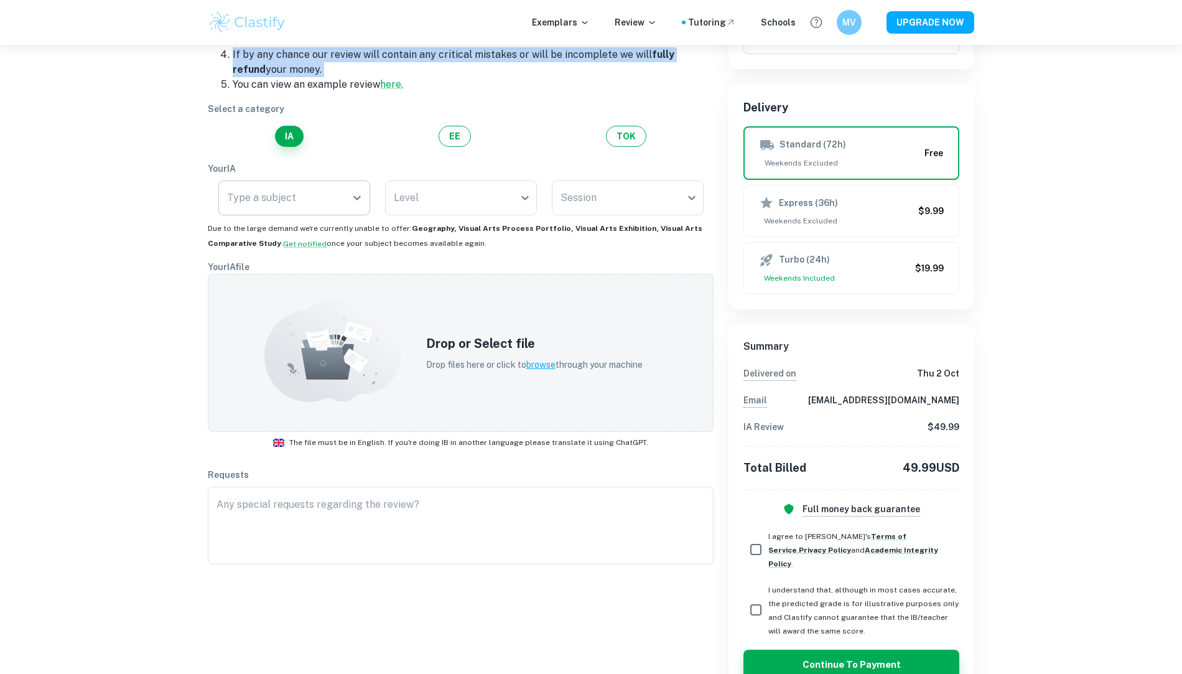
click at [312, 212] on div "Type a subject" at bounding box center [294, 197] width 152 height 35
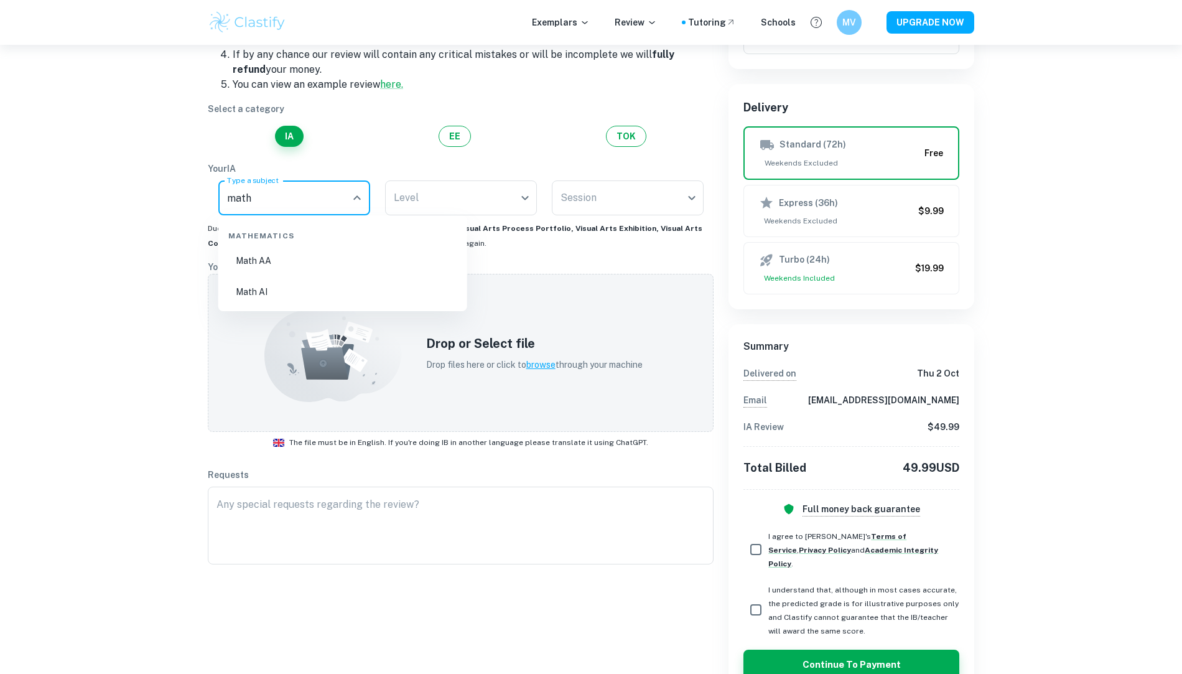
click at [366, 282] on li "Math AI" at bounding box center [342, 291] width 239 height 29
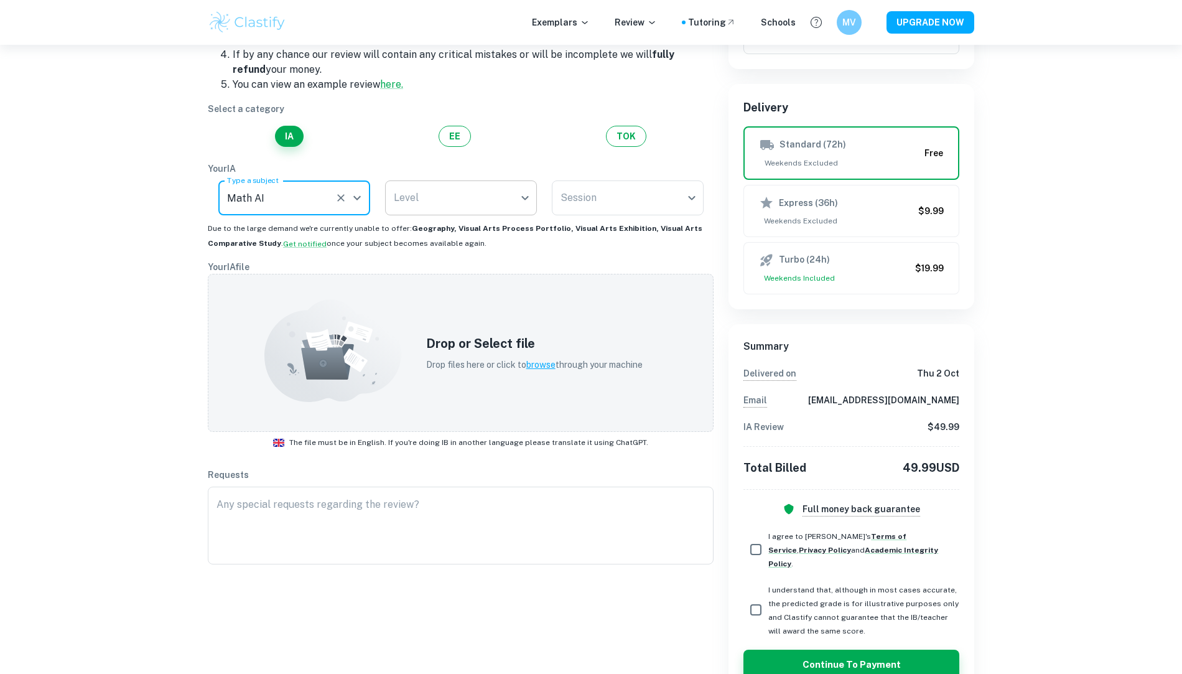
type input "Math AI"
click at [442, 208] on body "We value your privacy We use cookies to enhance your browsing experience, serve…" at bounding box center [591, 185] width 1182 height 674
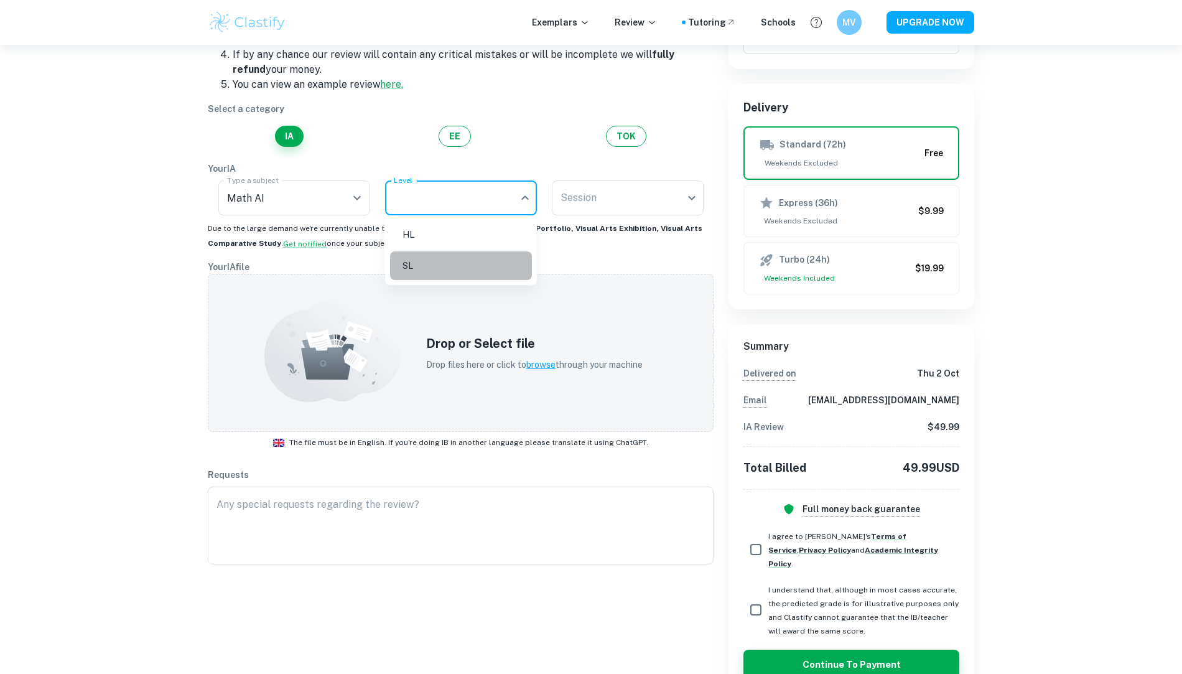
click at [449, 261] on li "SL" at bounding box center [461, 265] width 142 height 29
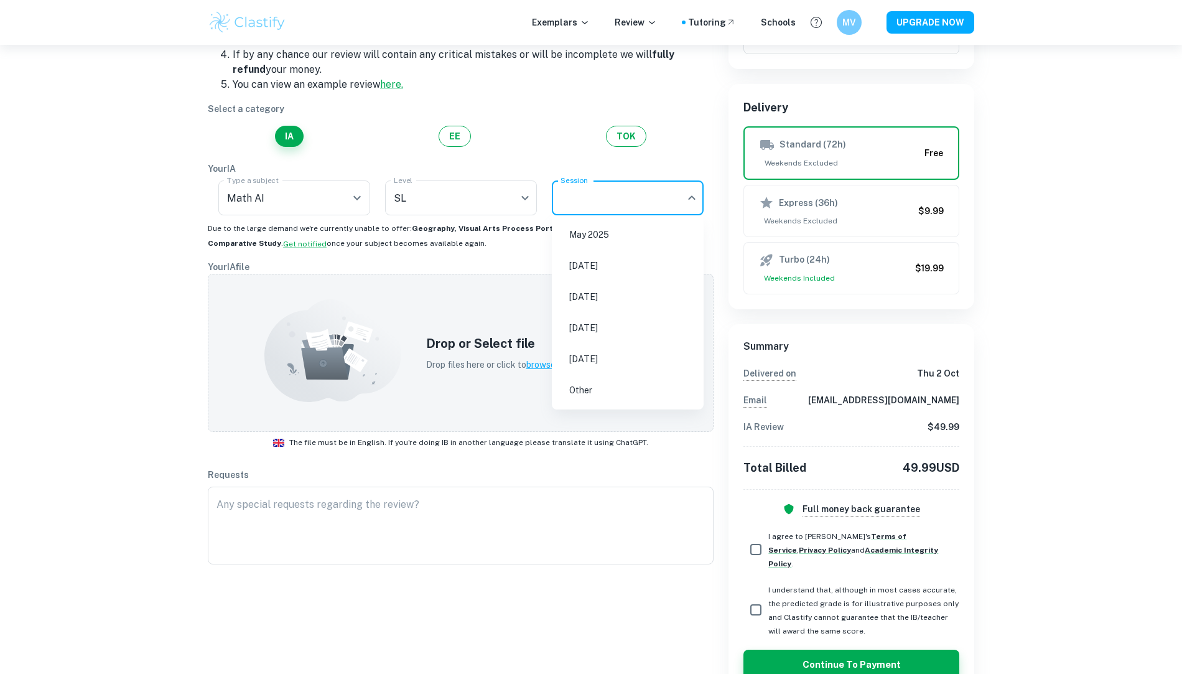
click at [623, 200] on body "We value your privacy We use cookies to enhance your browsing experience, serve…" at bounding box center [591, 185] width 1182 height 674
click at [504, 203] on div at bounding box center [591, 337] width 1182 height 674
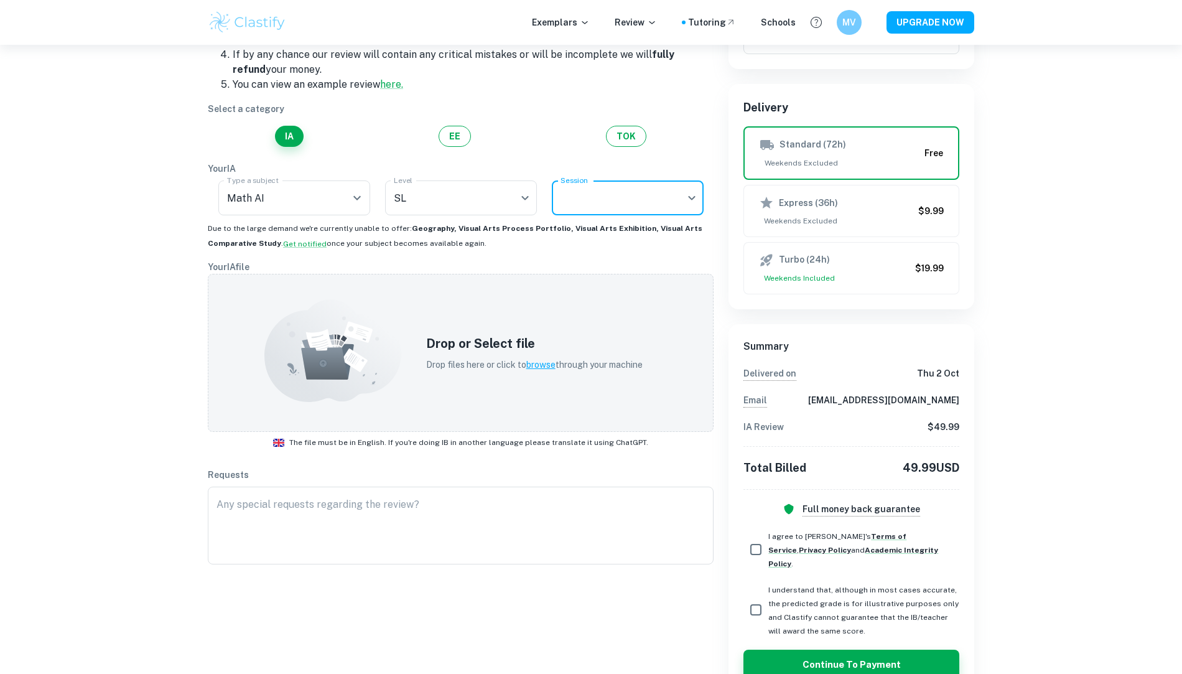
click at [496, 200] on body "We value your privacy We use cookies to enhance your browsing experience, serve…" at bounding box center [591, 185] width 1182 height 674
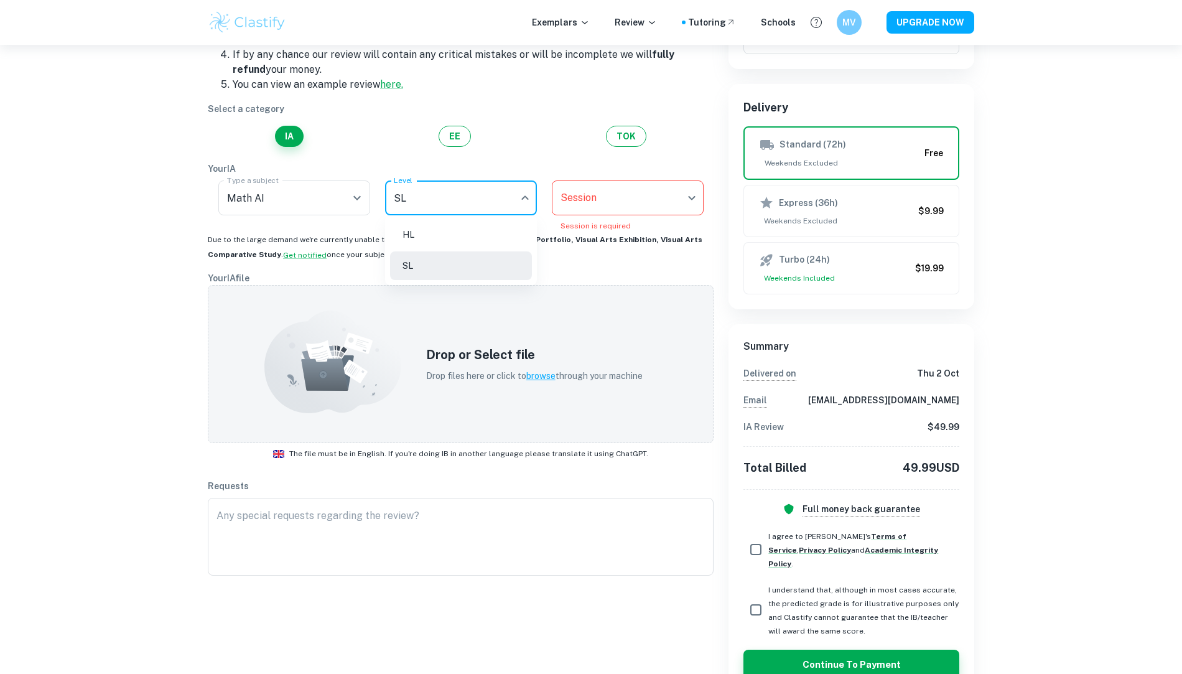
click at [497, 203] on div at bounding box center [591, 337] width 1182 height 674
click at [493, 190] on body "We value your privacy We use cookies to enhance your browsing experience, serve…" at bounding box center [591, 185] width 1182 height 674
click at [493, 232] on li "HL" at bounding box center [461, 234] width 142 height 29
type input "HL"
click at [626, 204] on body "We value your privacy We use cookies to enhance your browsing experience, serve…" at bounding box center [591, 185] width 1182 height 674
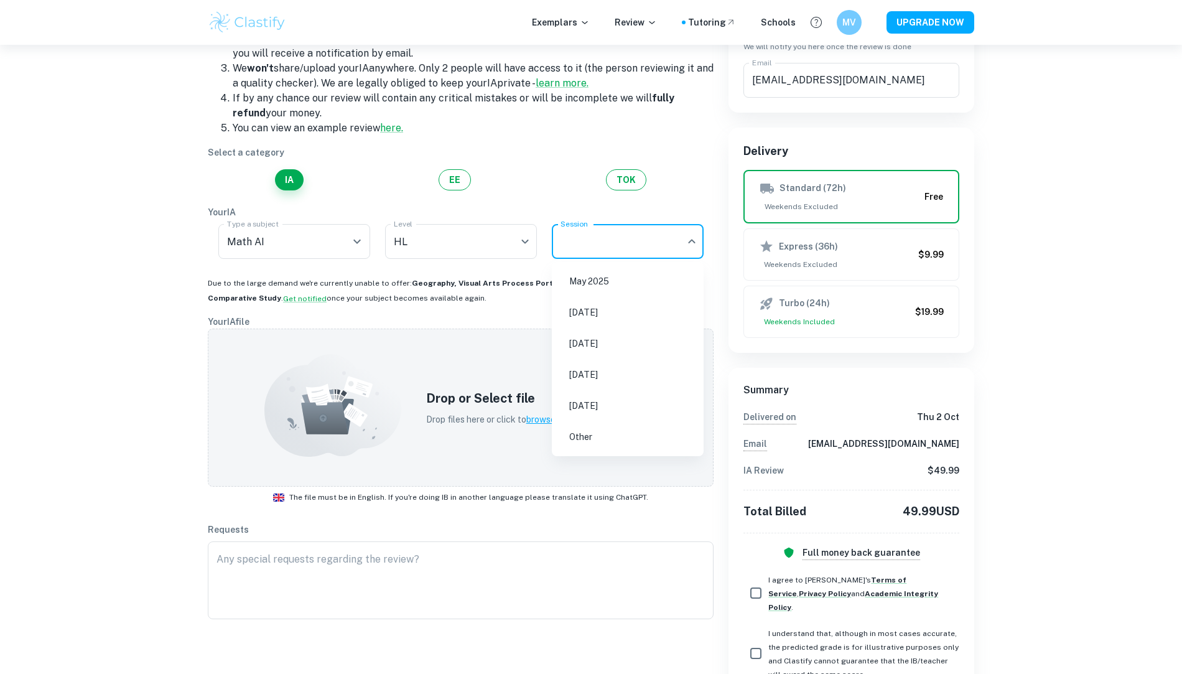
scroll to position [147, 0]
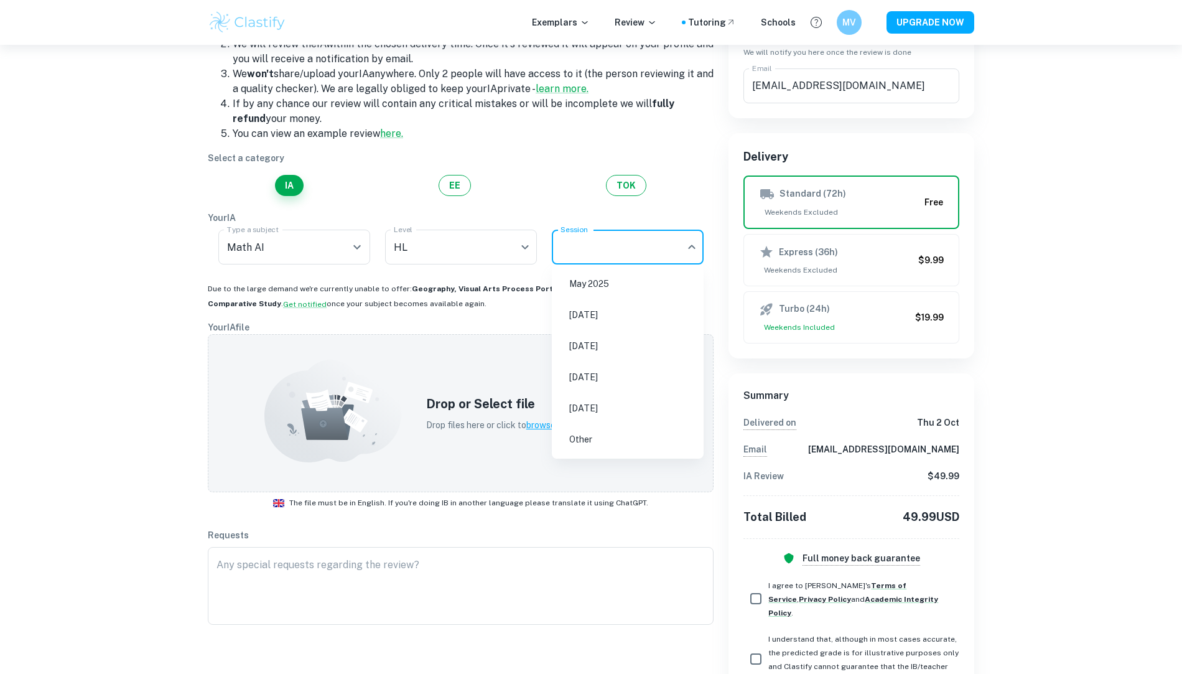
click at [619, 357] on li "[DATE]" at bounding box center [628, 346] width 142 height 29
type input "M26"
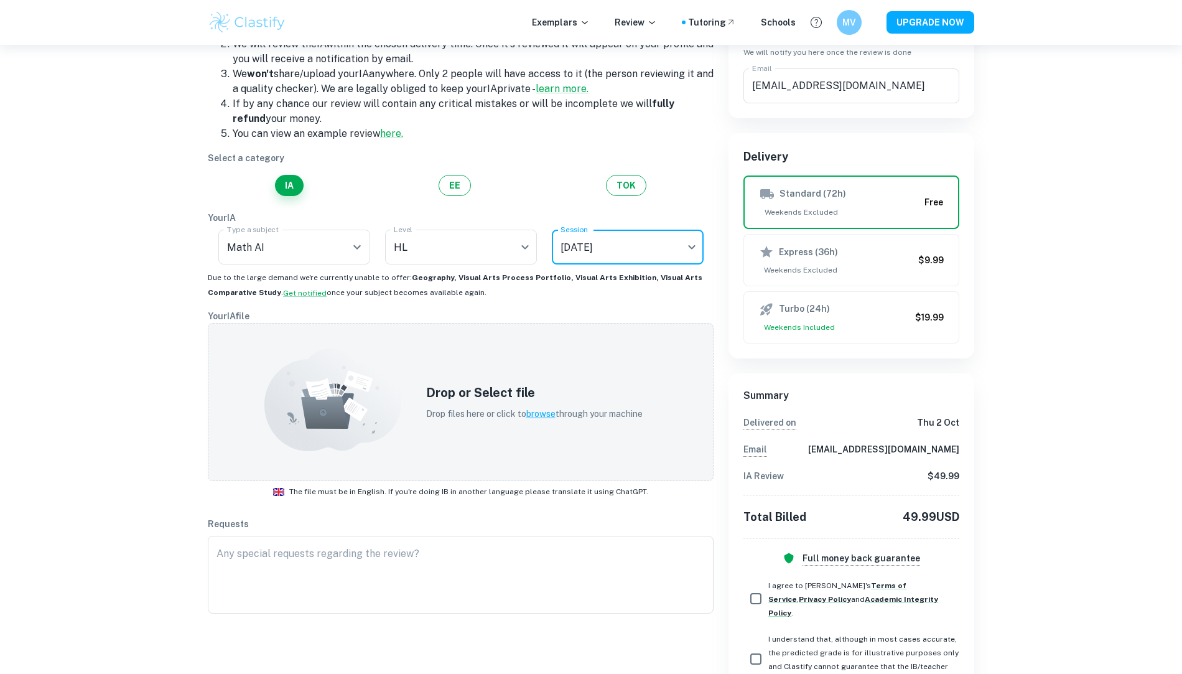
scroll to position [216, 0]
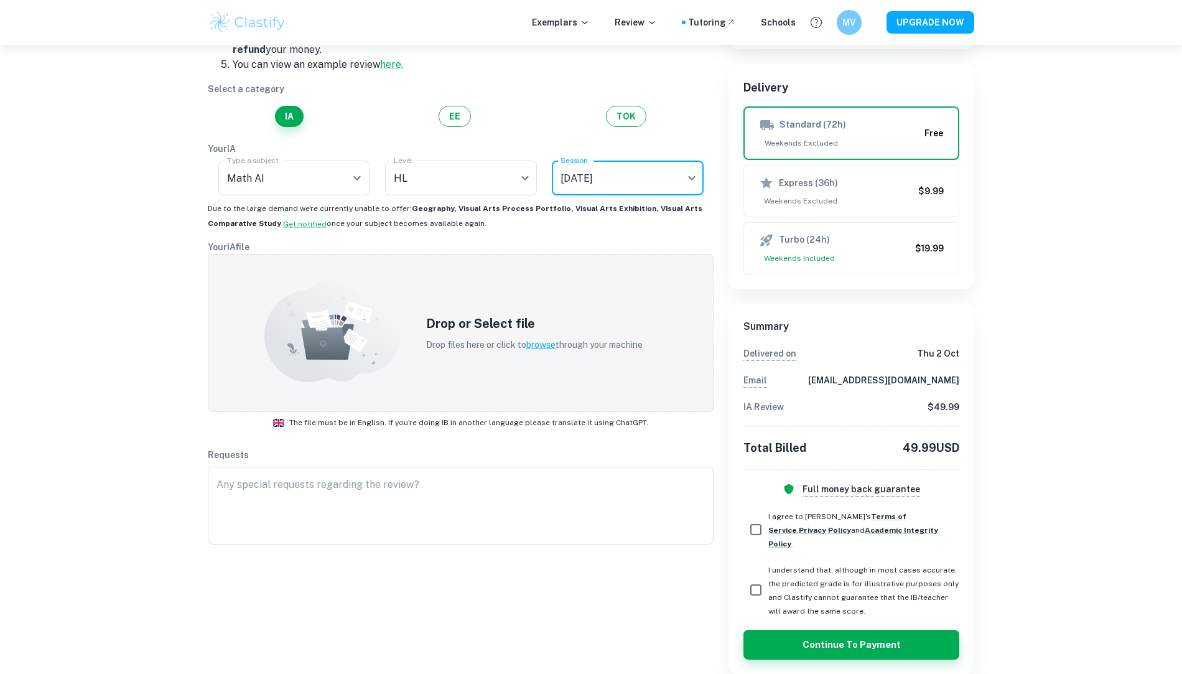
click at [934, 448] on p "49.99 USD" at bounding box center [931, 447] width 57 height 17
click at [934, 450] on p "49.99 USD" at bounding box center [931, 447] width 57 height 17
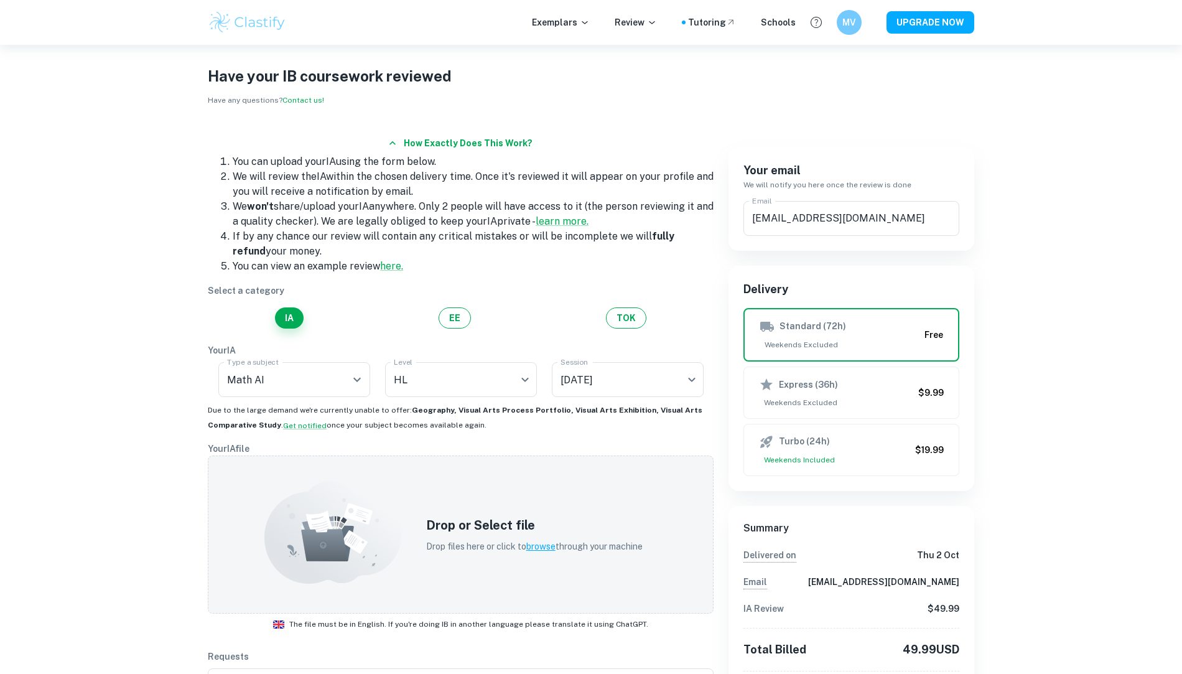
scroll to position [0, 0]
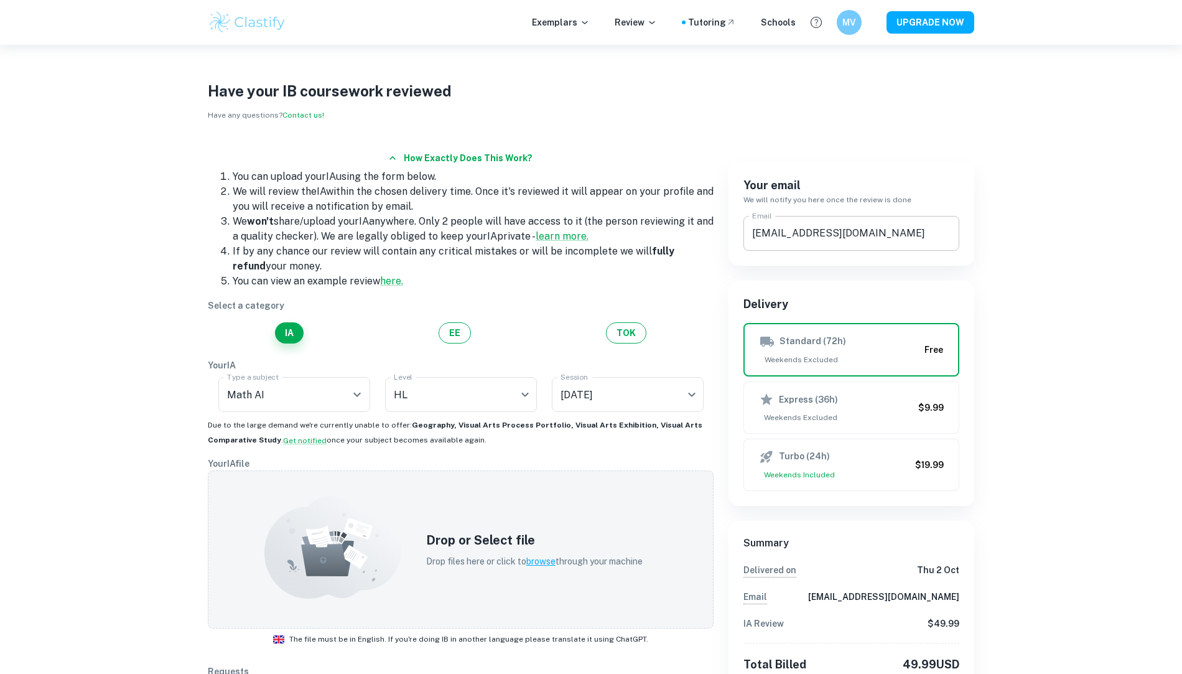
click at [857, 233] on input "[EMAIL_ADDRESS][DOMAIN_NAME]" at bounding box center [851, 233] width 216 height 35
click at [911, 203] on h6 "We will notify you here once the review is done" at bounding box center [851, 200] width 216 height 12
